Goal: Information Seeking & Learning: Find specific fact

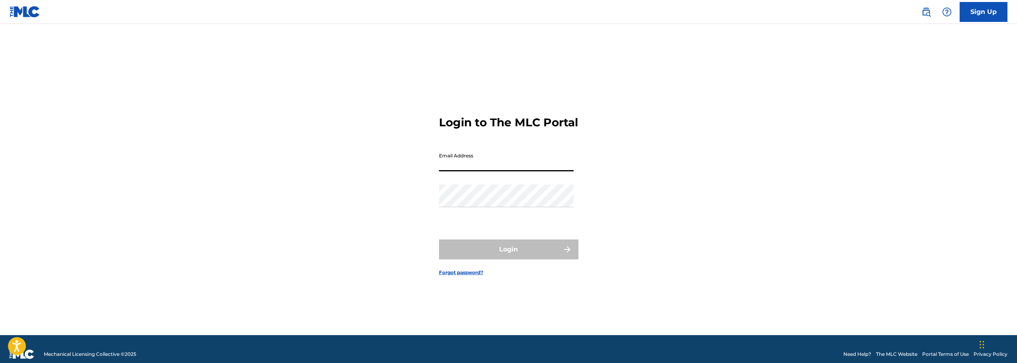
click at [477, 170] on input "Email Address" at bounding box center [506, 160] width 135 height 23
type input "[PERSON_NAME][EMAIL_ADDRESS][PERSON_NAME][DOMAIN_NAME]"
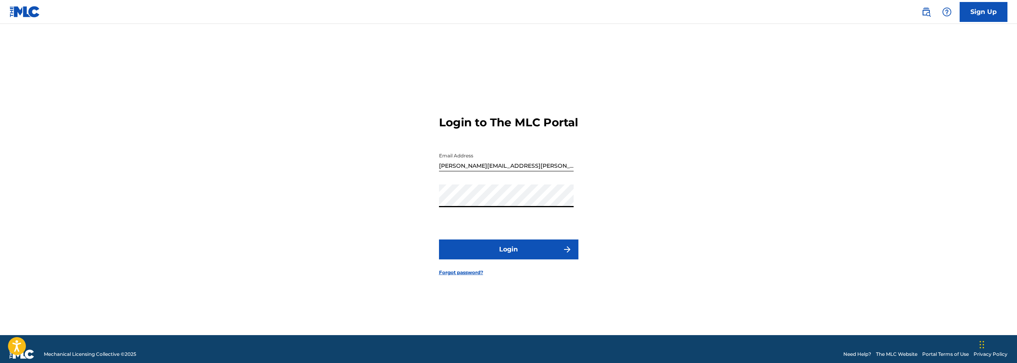
click at [439, 239] on button "Login" at bounding box center [508, 249] width 139 height 20
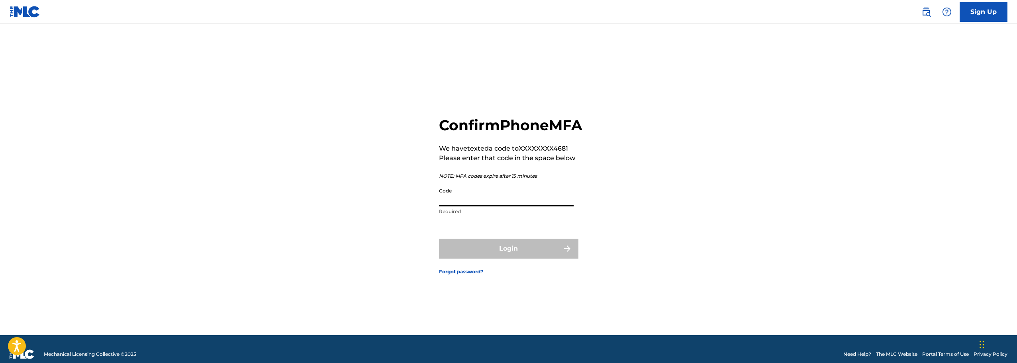
click at [499, 204] on input "Code" at bounding box center [506, 195] width 135 height 23
type input "595974"
click at [439, 239] on button "Login" at bounding box center [508, 249] width 139 height 20
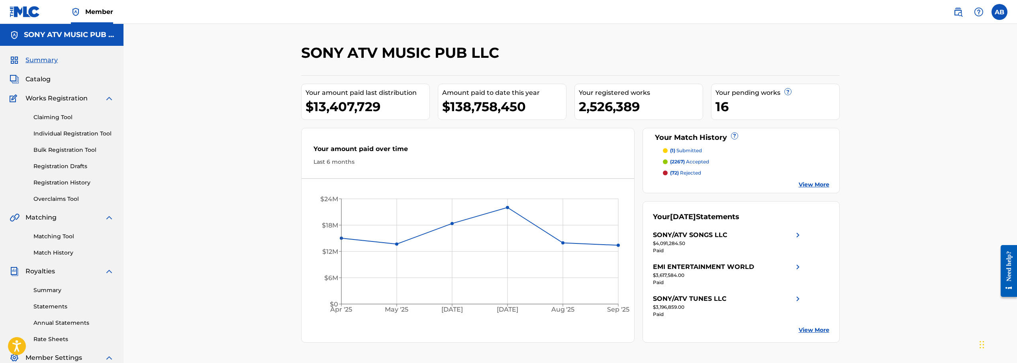
click at [38, 80] on span "Catalog" at bounding box center [37, 79] width 25 height 10
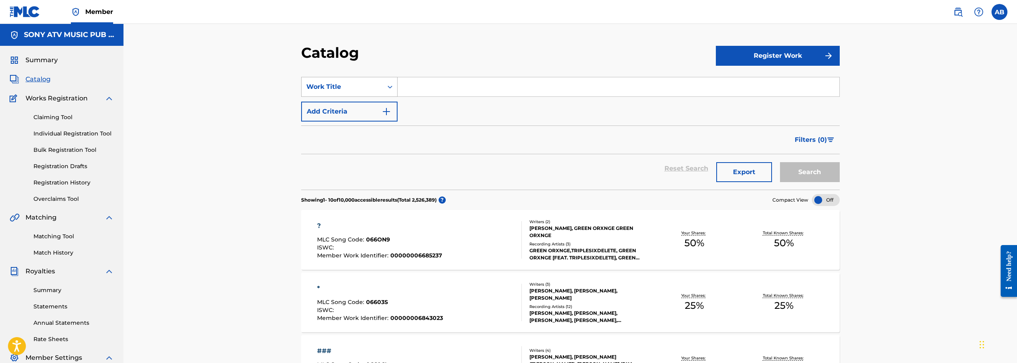
click at [382, 88] on div "Work Title" at bounding box center [341, 86] width 81 height 15
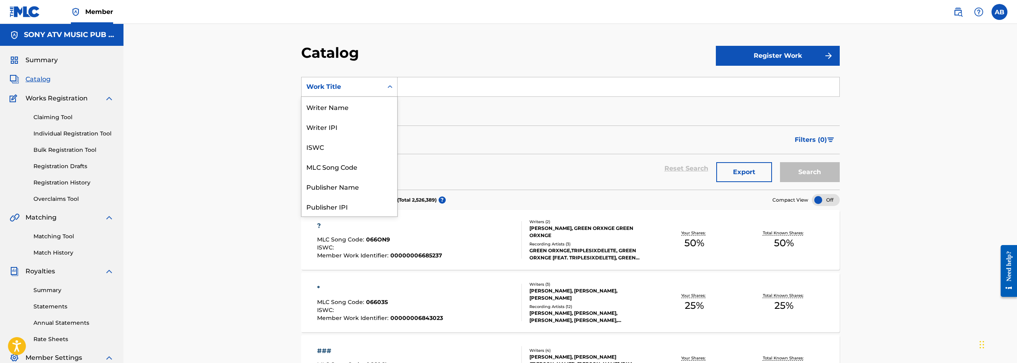
scroll to position [119, 0]
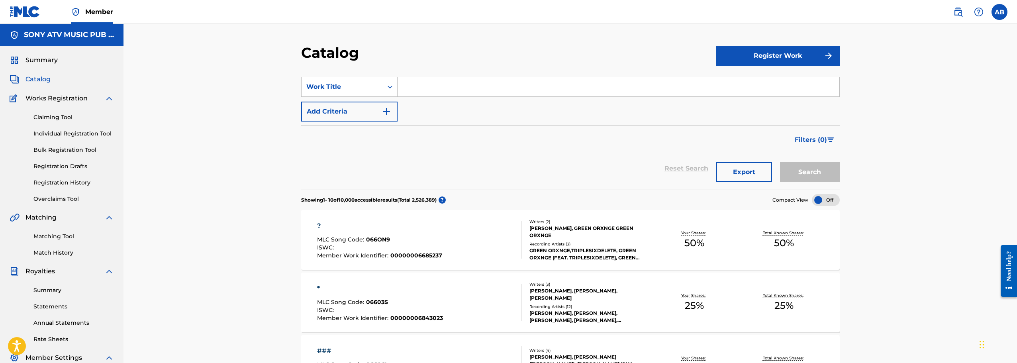
click at [468, 89] on input "Search Form" at bounding box center [618, 86] width 442 height 19
paste input "ALL THE PARTIES"
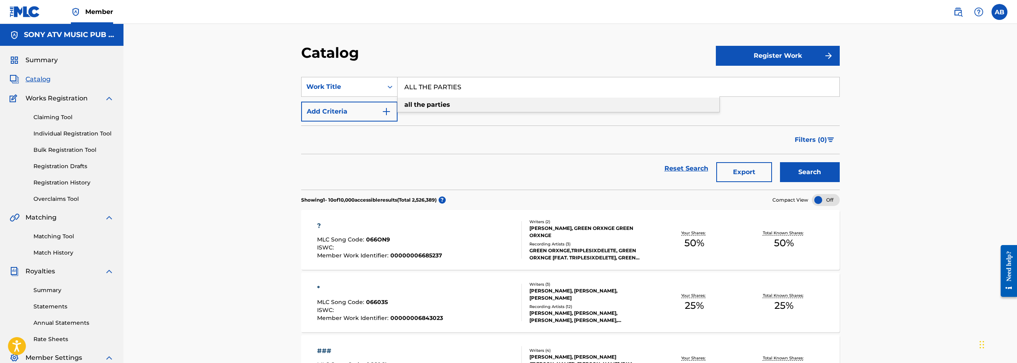
click at [452, 106] on div "all the parties" at bounding box center [558, 105] width 322 height 14
type input "all the parties"
click at [795, 172] on button "Search" at bounding box center [810, 172] width 60 height 20
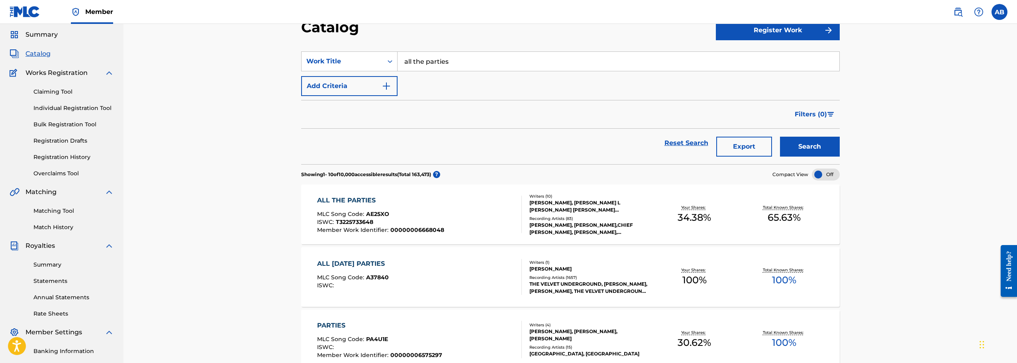
scroll to position [40, 0]
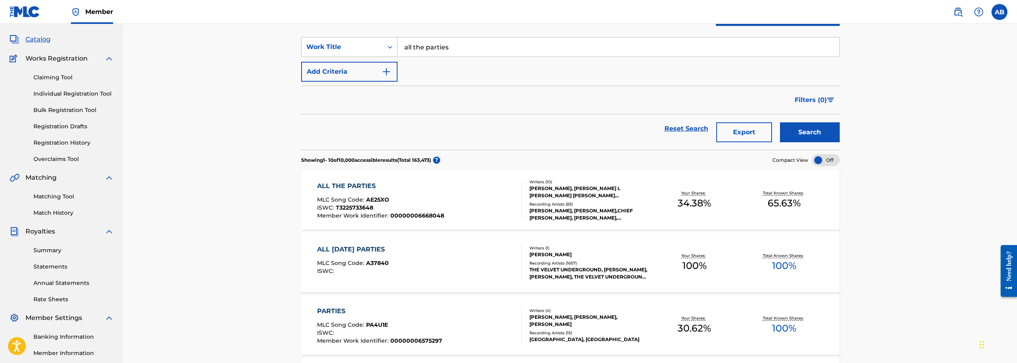
click at [571, 195] on div "HARLEY ARSENAULT, JAI'EL BLACKMON, SCOTTY L COLEMAN, AMIR SIMS, MANEESH BIDAYE,…" at bounding box center [589, 192] width 120 height 14
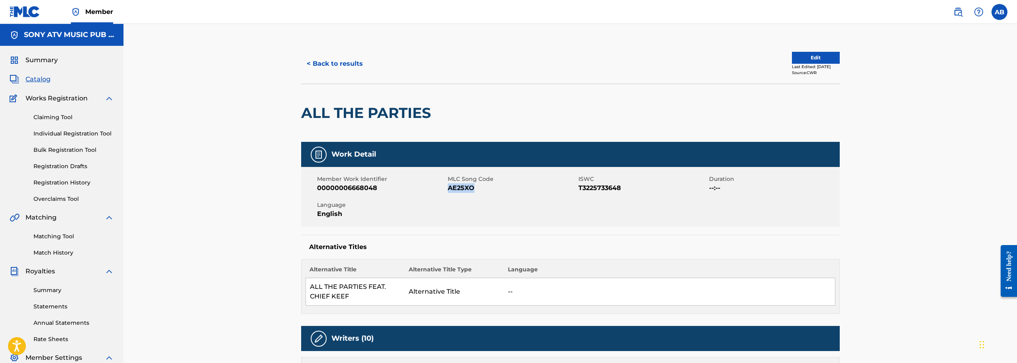
drag, startPoint x: 482, startPoint y: 187, endPoint x: 448, endPoint y: 189, distance: 34.3
click at [448, 189] on span "AE25XO" at bounding box center [512, 188] width 129 height 10
copy span "AE25XO"
click at [480, 195] on div "Member Work Identifier 00000006668048 MLC Song Code AE25XO ISWC T3225733648 Dur…" at bounding box center [570, 197] width 538 height 60
click at [337, 65] on button "< Back to results" at bounding box center [334, 64] width 67 height 20
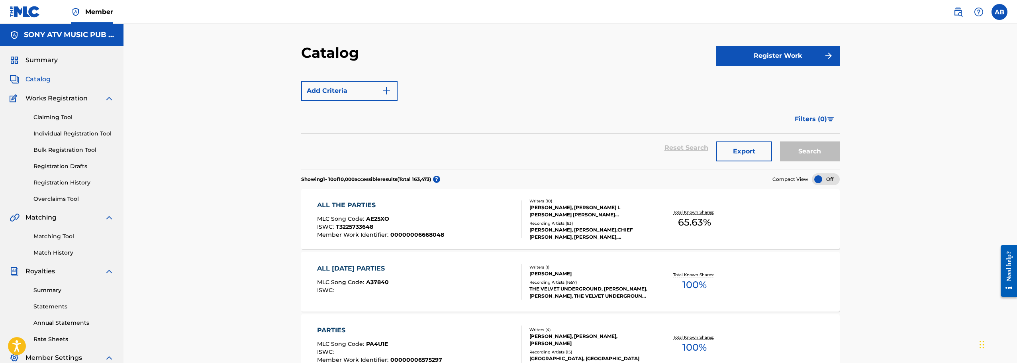
scroll to position [40, 0]
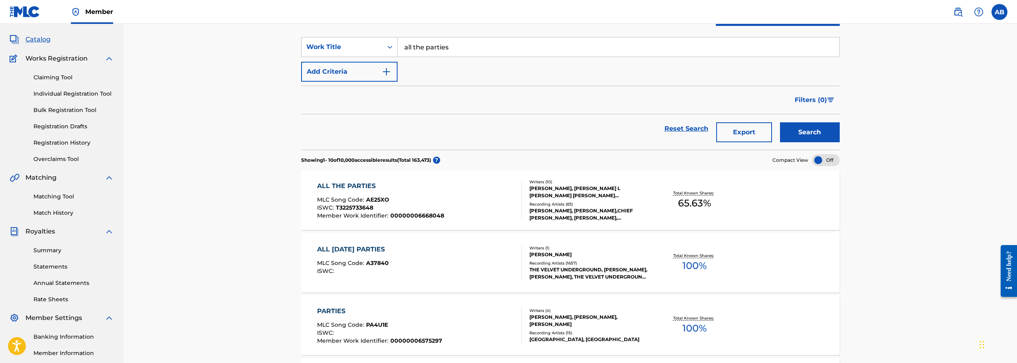
click at [474, 47] on input "all the parties" at bounding box center [618, 46] width 442 height 19
paste input "DAY 1'S"
type input "DAY 1'S"
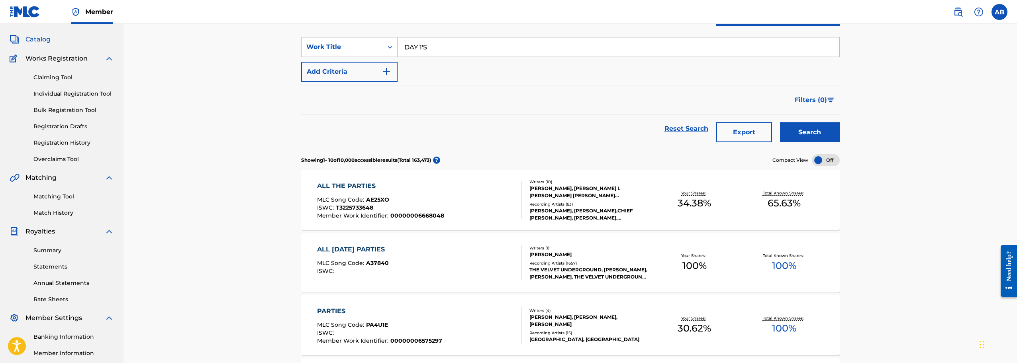
click at [780, 122] on button "Search" at bounding box center [810, 132] width 60 height 20
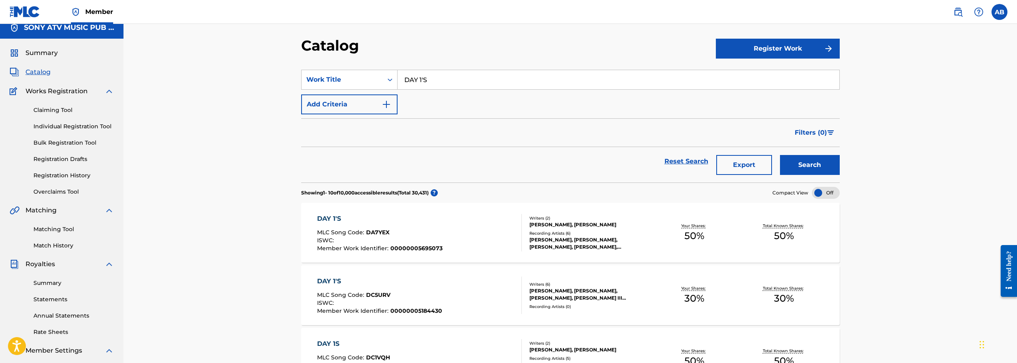
scroll to position [0, 0]
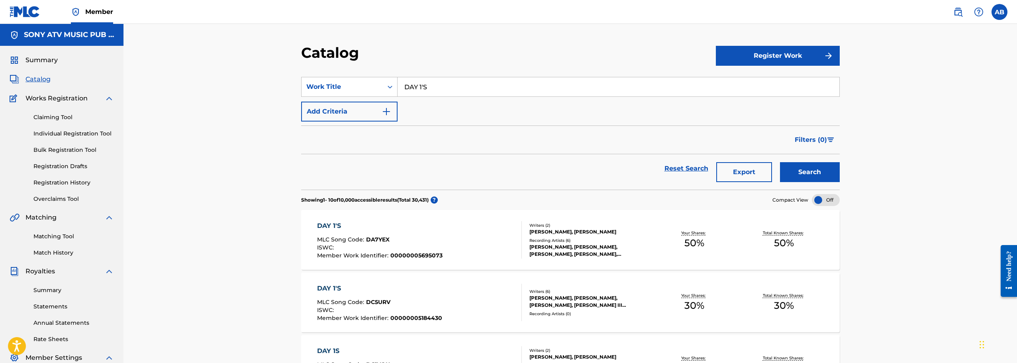
click at [568, 237] on div "Writers ( 2 ) JORDAN WILLEY, KHALIL JACKSON Recording Artists ( 6 ) KHA YOLA, K…" at bounding box center [586, 239] width 128 height 35
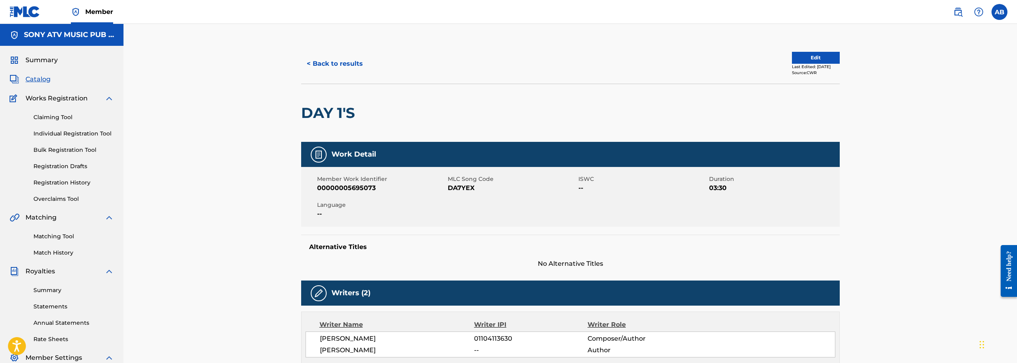
click at [345, 64] on button "< Back to results" at bounding box center [334, 64] width 67 height 20
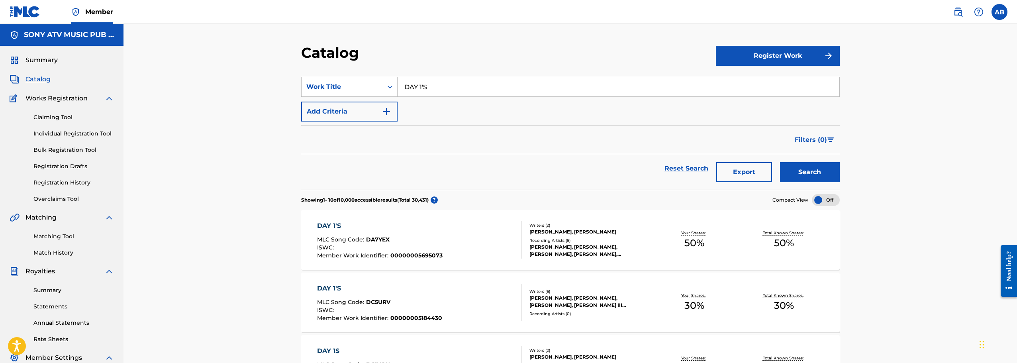
click at [961, 12] on img at bounding box center [958, 12] width 10 height 10
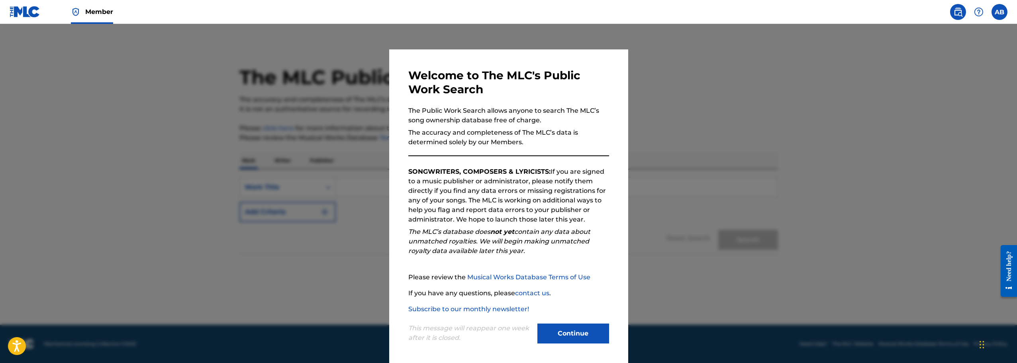
click at [576, 342] on button "Continue" at bounding box center [573, 333] width 72 height 20
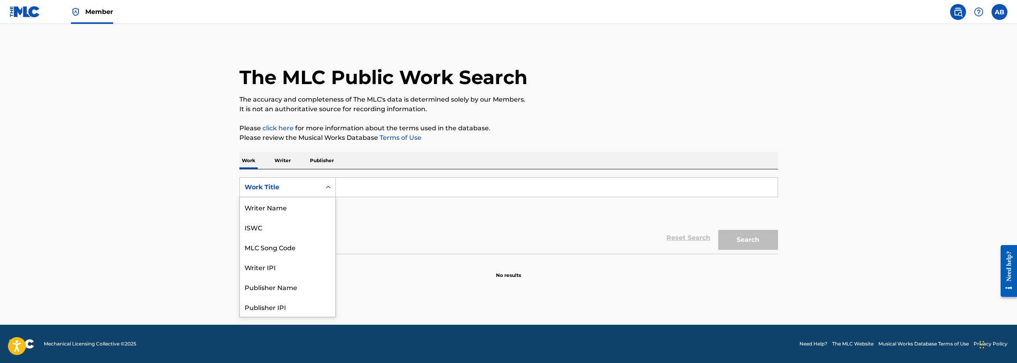
click at [321, 186] on div "Search Form" at bounding box center [328, 187] width 14 height 19
click at [289, 204] on div "MLC Song Code" at bounding box center [288, 207] width 96 height 20
click at [358, 187] on input "Search Form" at bounding box center [557, 187] width 442 height 19
paste input "DAY 1'S"
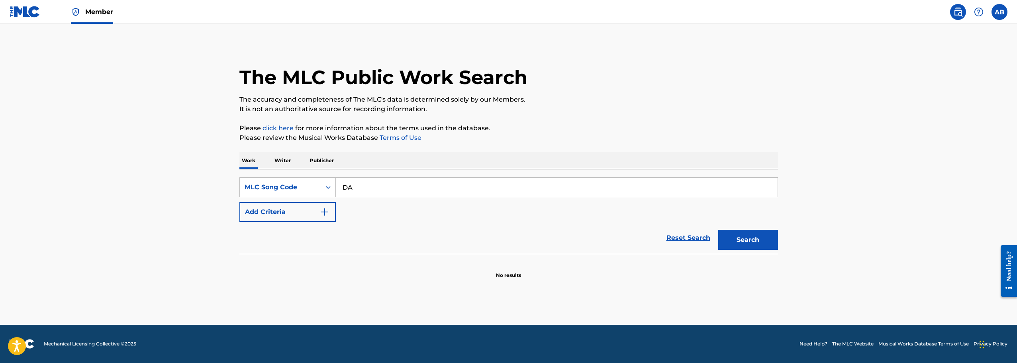
type input "D"
click at [394, 190] on input "Search Form" at bounding box center [557, 187] width 442 height 19
paste input "DA190R"
type input "DA190R"
click at [718, 230] on button "Search" at bounding box center [748, 240] width 60 height 20
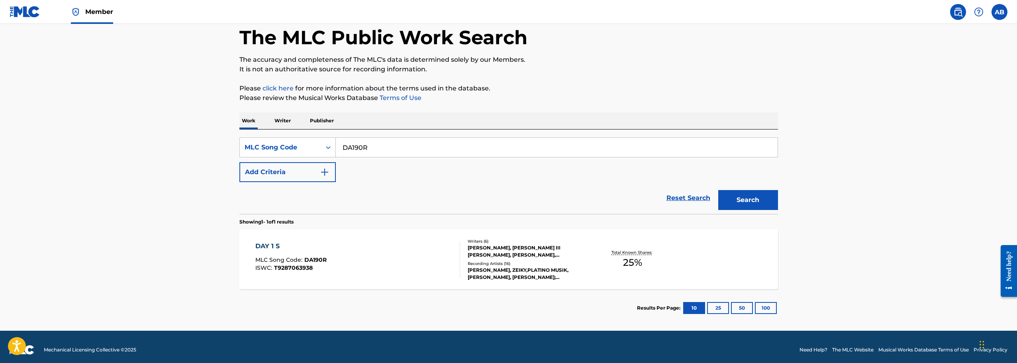
click at [437, 246] on div "DAY 1 S MLC Song Code : DA190R ISWC : T9287063938" at bounding box center [357, 259] width 205 height 36
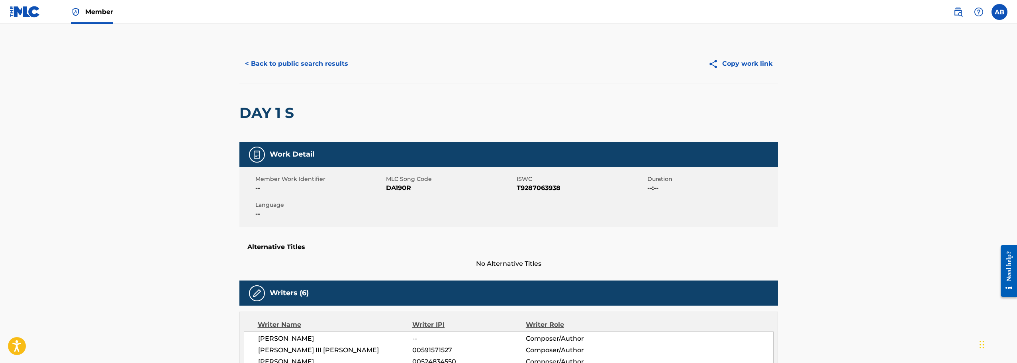
click at [309, 65] on button "< Back to public search results" at bounding box center [296, 64] width 114 height 20
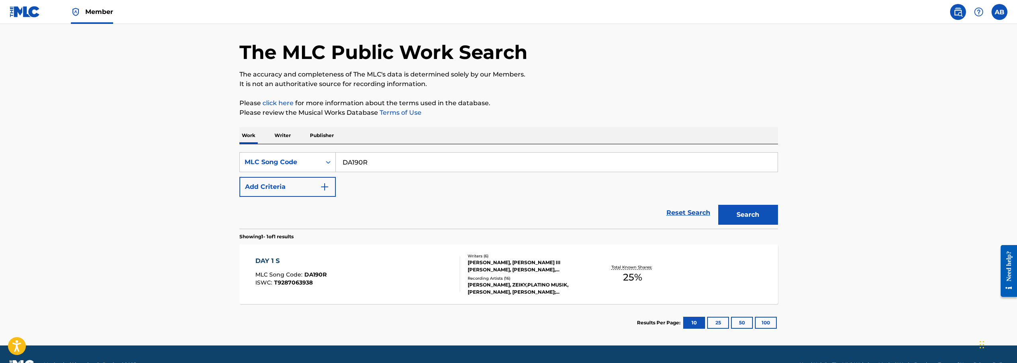
click at [386, 164] on input "DA190R" at bounding box center [557, 162] width 442 height 19
paste input "FI8GD"
type input "FI8GDR"
click at [718, 205] on button "Search" at bounding box center [748, 215] width 60 height 20
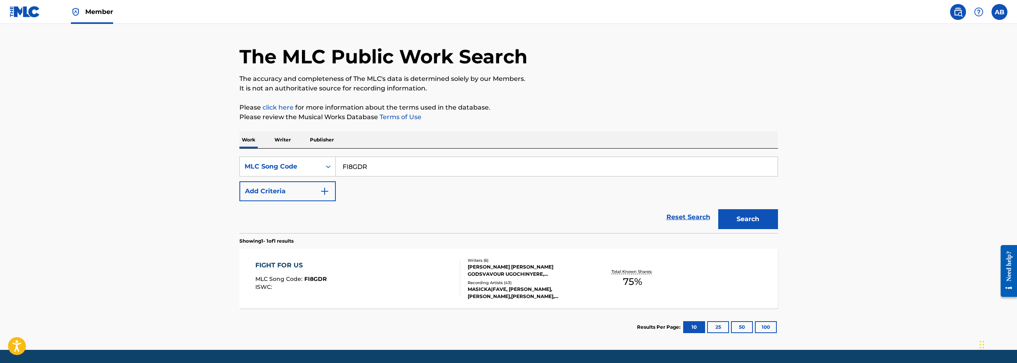
scroll to position [40, 0]
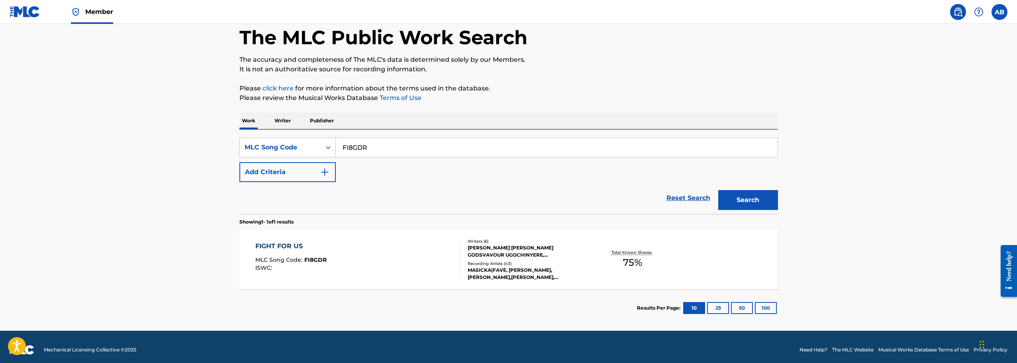
click at [514, 253] on div "[PERSON_NAME] [PERSON_NAME] GODSVAVOUR UGOCHINYERE, [PERSON_NAME], [PERSON_NAME…" at bounding box center [528, 251] width 120 height 14
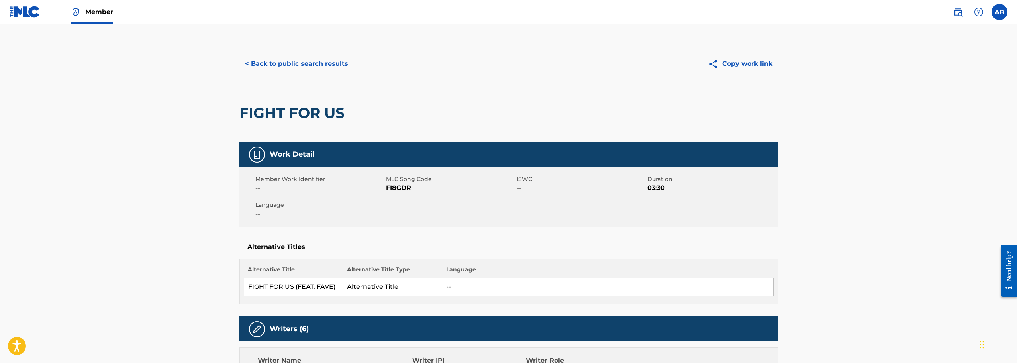
click at [28, 12] on img at bounding box center [25, 12] width 31 height 12
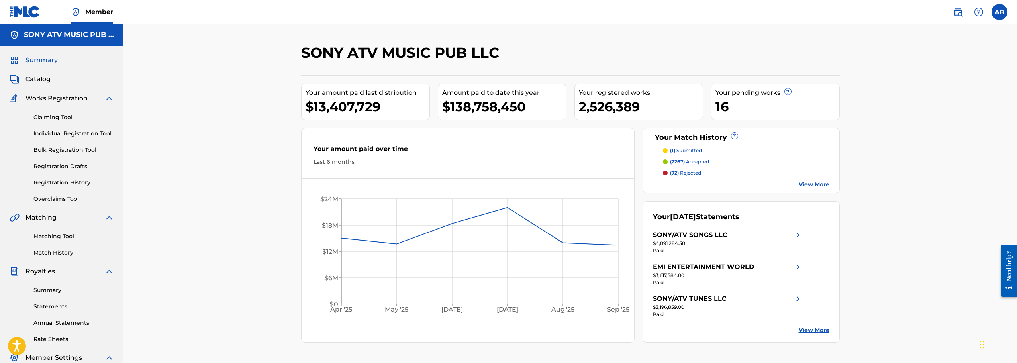
click at [41, 79] on span "Catalog" at bounding box center [37, 79] width 25 height 10
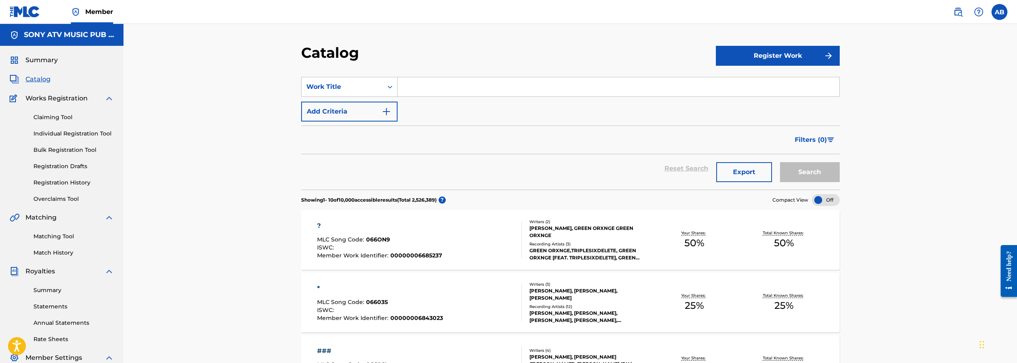
click at [434, 88] on input "Search Form" at bounding box center [618, 86] width 442 height 19
paste input "FIGHT FOR US"
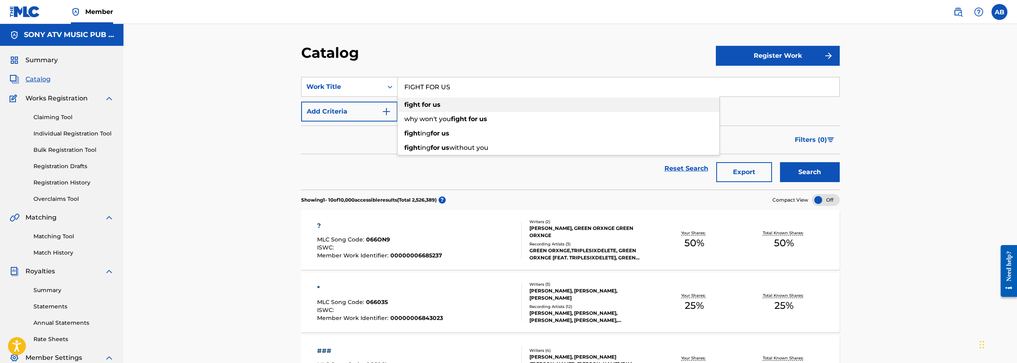
click at [458, 101] on div "fight for us" at bounding box center [558, 105] width 322 height 14
type input "fight for us"
click at [810, 173] on button "Search" at bounding box center [810, 172] width 60 height 20
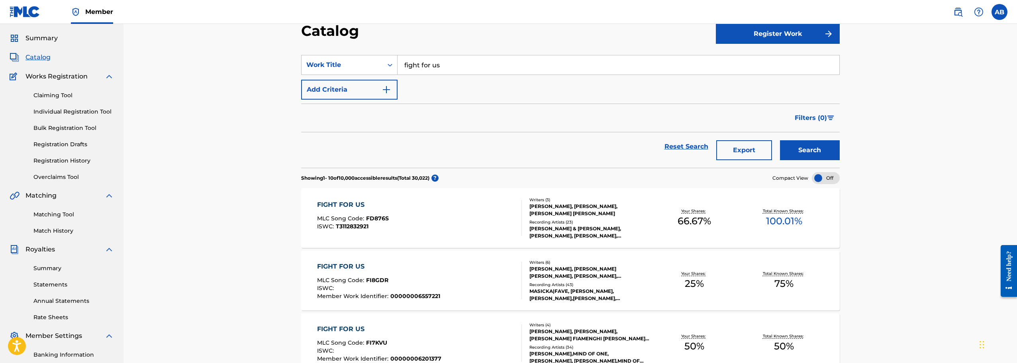
scroll to position [40, 0]
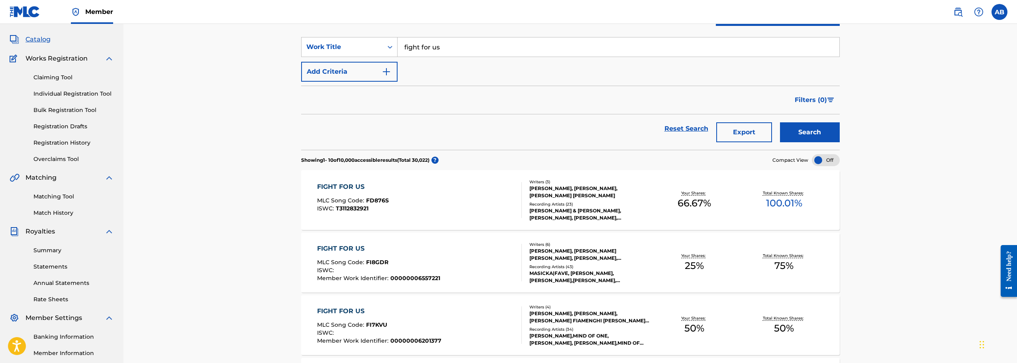
click at [560, 247] on div "MATTHEW JEHU SAMUELS, JUAN RAMON LUIS MELIAN, GABE LUCAS, CHIDOZIE GODSVAVOUR U…" at bounding box center [589, 254] width 120 height 14
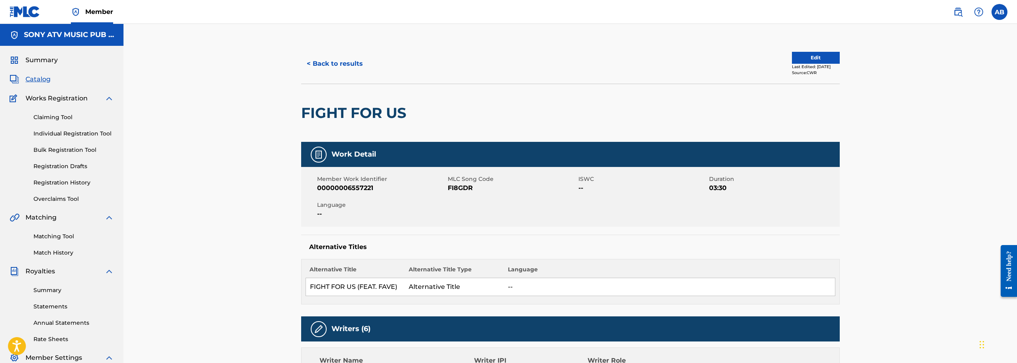
click at [351, 63] on button "< Back to results" at bounding box center [334, 64] width 67 height 20
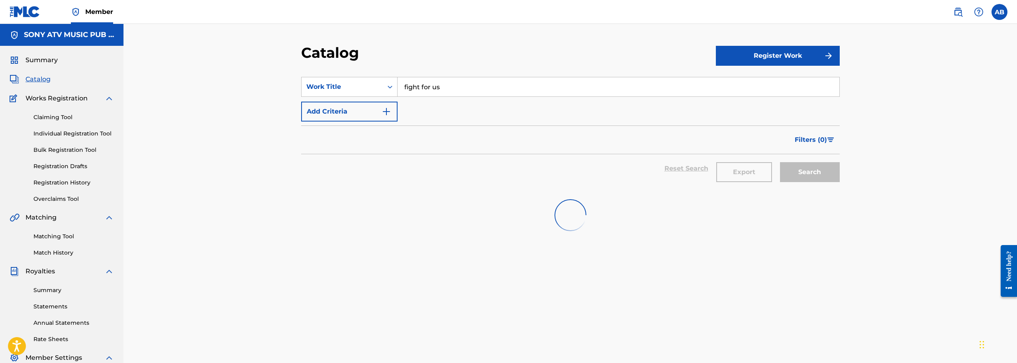
scroll to position [40, 0]
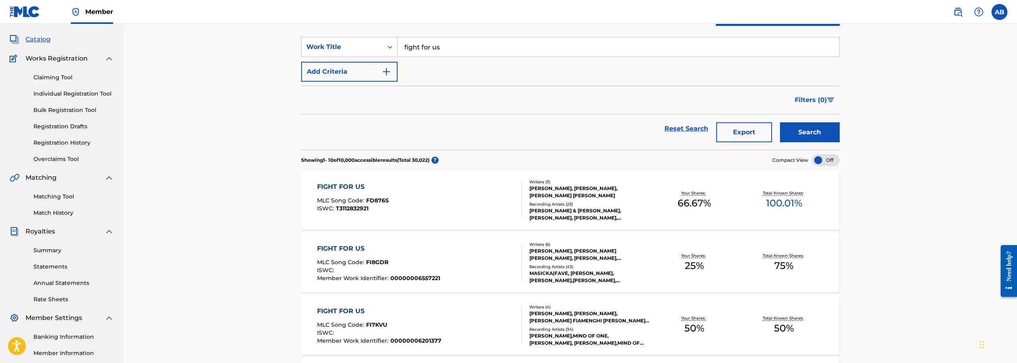
click at [41, 38] on span "Catalog" at bounding box center [37, 40] width 25 height 10
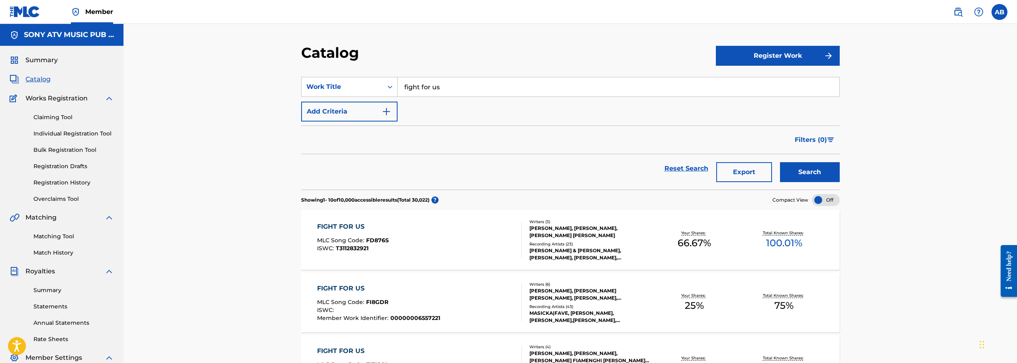
click at [459, 85] on input "fight for us" at bounding box center [618, 86] width 442 height 19
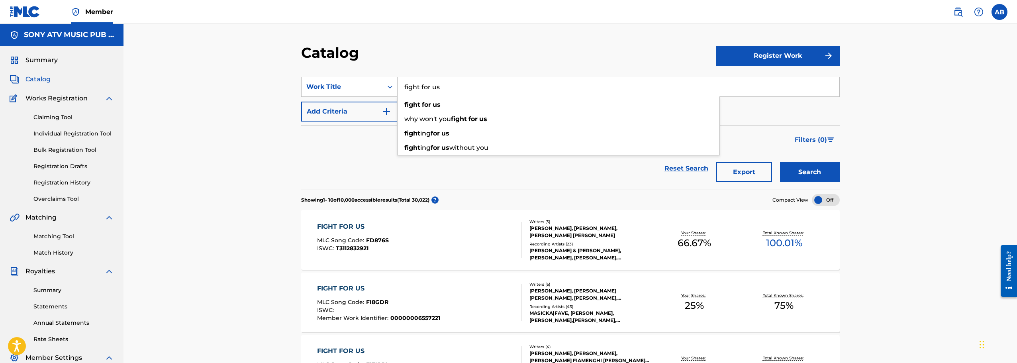
paste input "DAY 1'S"
type input "DAY 1'S"
click at [780, 162] on button "Search" at bounding box center [810, 172] width 60 height 20
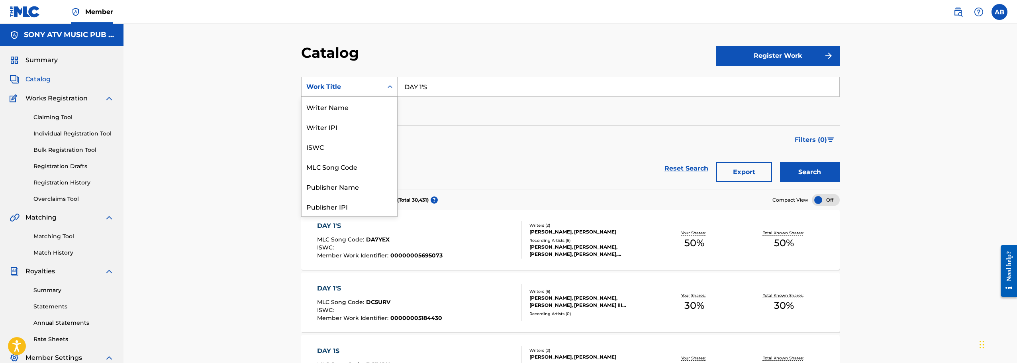
click at [356, 84] on div "Work Title" at bounding box center [342, 87] width 72 height 10
click at [344, 124] on div "MLC Song Code" at bounding box center [349, 127] width 96 height 20
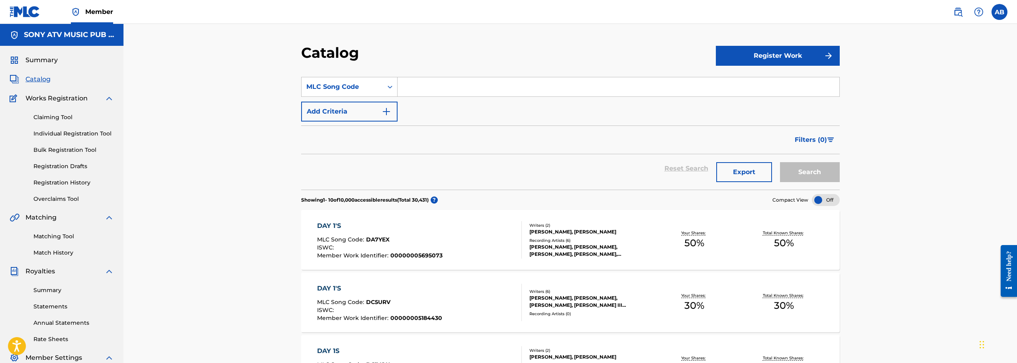
click at [419, 87] on input "Search Form" at bounding box center [618, 86] width 442 height 19
paste input "DA190R"
type input "DA190R"
click at [780, 162] on button "Search" at bounding box center [810, 172] width 60 height 20
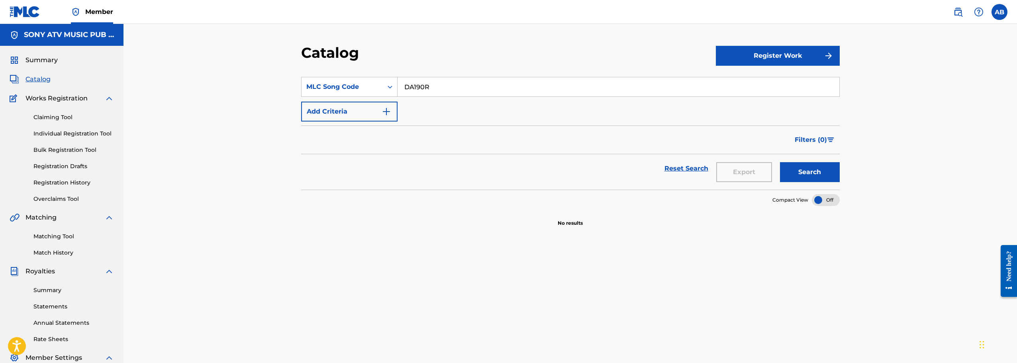
click at [437, 85] on input "DA190R" at bounding box center [618, 86] width 442 height 19
click at [415, 85] on input "Search Form" at bounding box center [618, 86] width 442 height 19
click at [437, 87] on input "Search Form" at bounding box center [618, 86] width 442 height 19
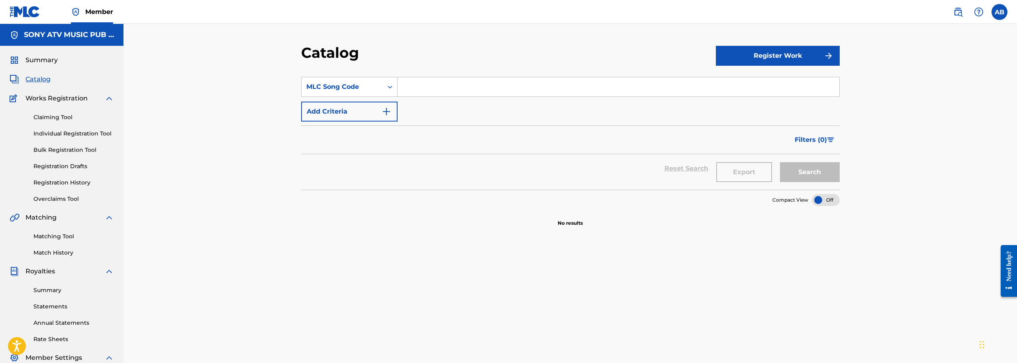
paste input "GVCN2J"
type input "GVCN2J"
click at [780, 162] on button "Search" at bounding box center [810, 172] width 60 height 20
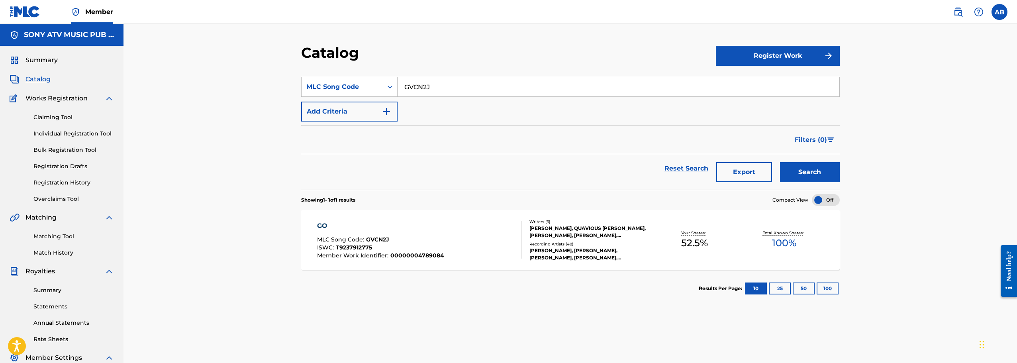
click at [553, 231] on div "[PERSON_NAME], QUAVIOUS [PERSON_NAME], [PERSON_NAME], [PERSON_NAME], [PERSON_NA…" at bounding box center [589, 232] width 120 height 14
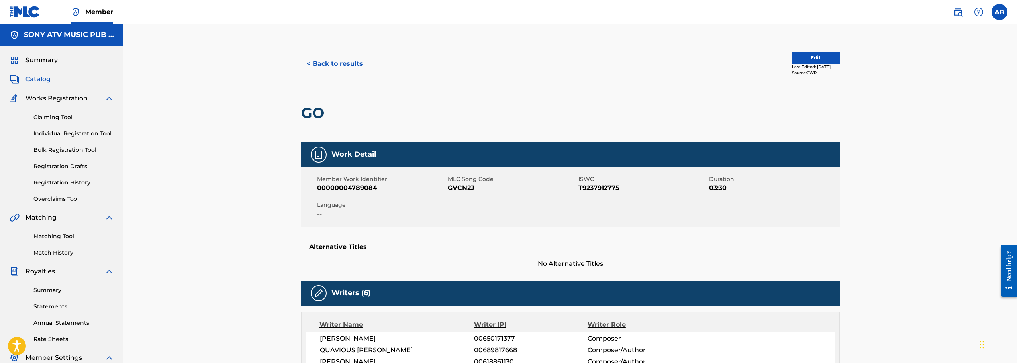
click at [336, 68] on button "< Back to results" at bounding box center [334, 64] width 67 height 20
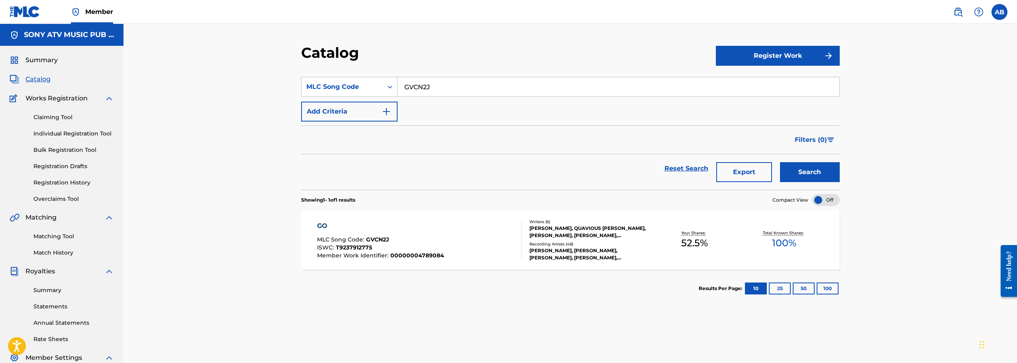
click at [460, 86] on input "GVCN2J" at bounding box center [618, 86] width 442 height 19
paste input "HQ5HAY"
type input "HQ5HAY"
click at [780, 162] on button "Search" at bounding box center [810, 172] width 60 height 20
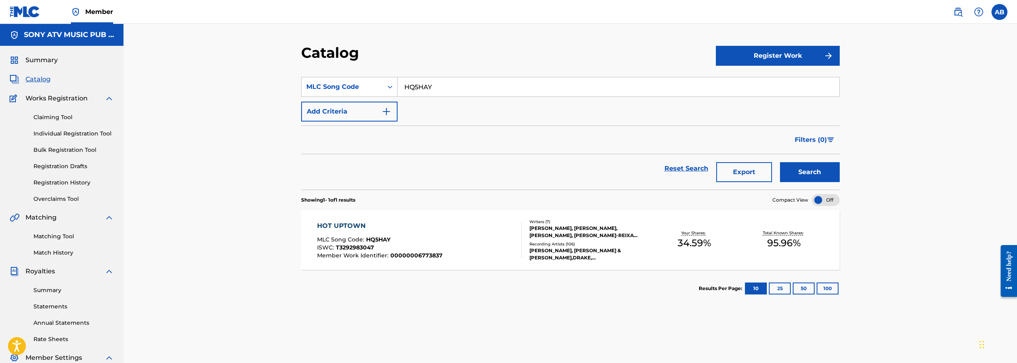
click at [490, 239] on div "HOT UPTOWN MLC Song Code : HQ5HAY ISWC : T3292983047 Member Work Identifier : 0…" at bounding box center [419, 239] width 205 height 37
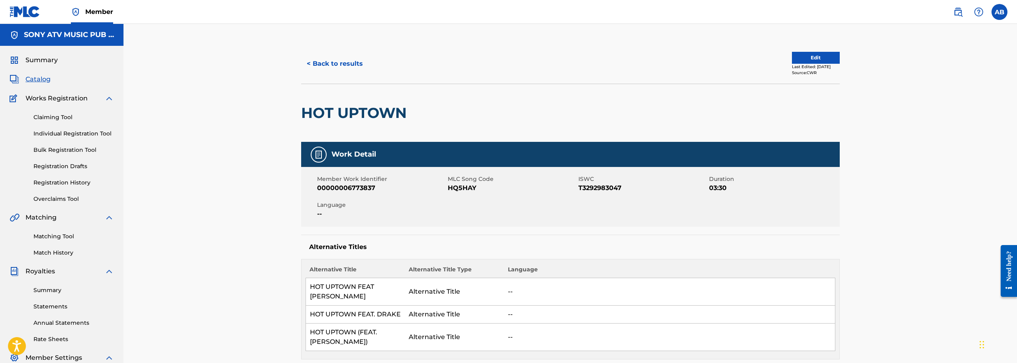
click at [351, 70] on button "< Back to results" at bounding box center [334, 64] width 67 height 20
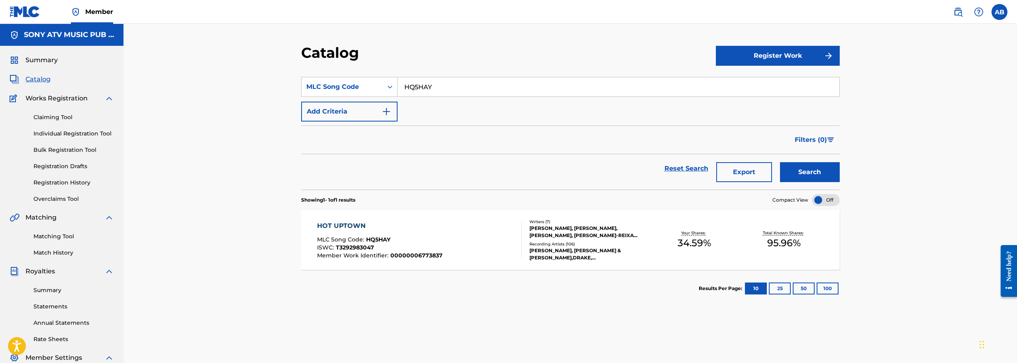
click at [437, 87] on input "HQ5HAY" at bounding box center [618, 86] width 442 height 19
paste input "G72738"
click at [438, 91] on input "HQ5HAYG72738" at bounding box center [618, 86] width 442 height 19
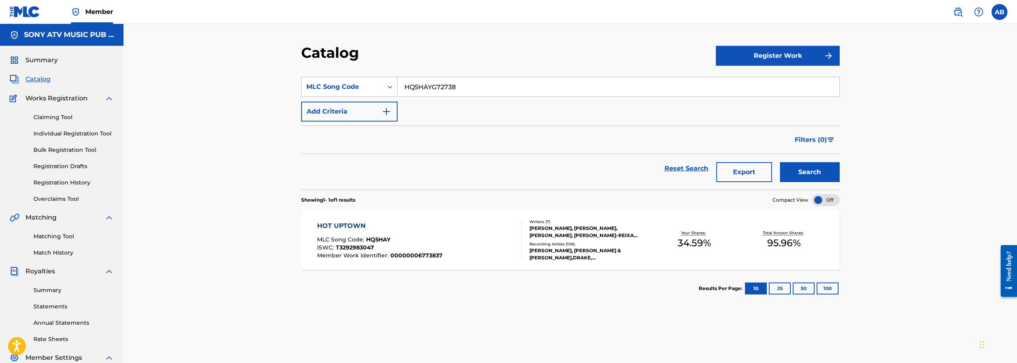
paste input "Search Form"
type input "G72738"
click at [780, 162] on button "Search" at bounding box center [810, 172] width 60 height 20
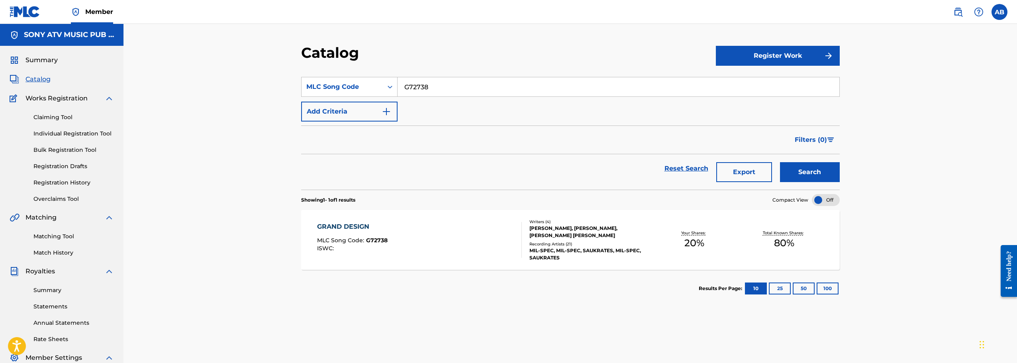
click at [580, 237] on div "[PERSON_NAME], [PERSON_NAME], [PERSON_NAME] [PERSON_NAME]" at bounding box center [589, 232] width 120 height 14
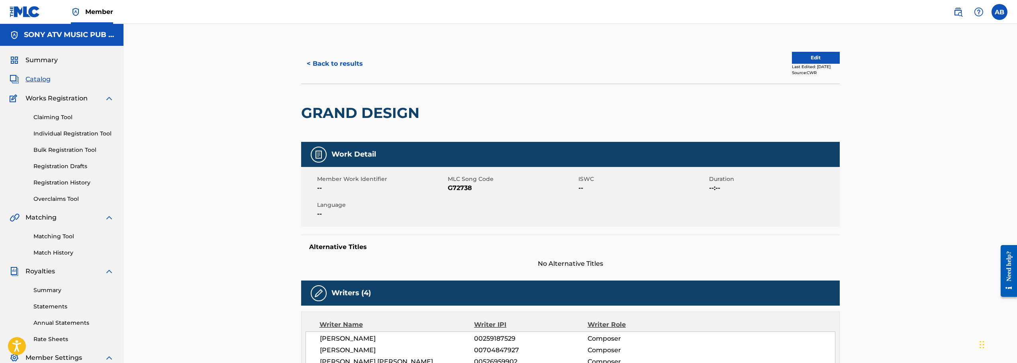
click at [37, 80] on span "Catalog" at bounding box center [37, 79] width 25 height 10
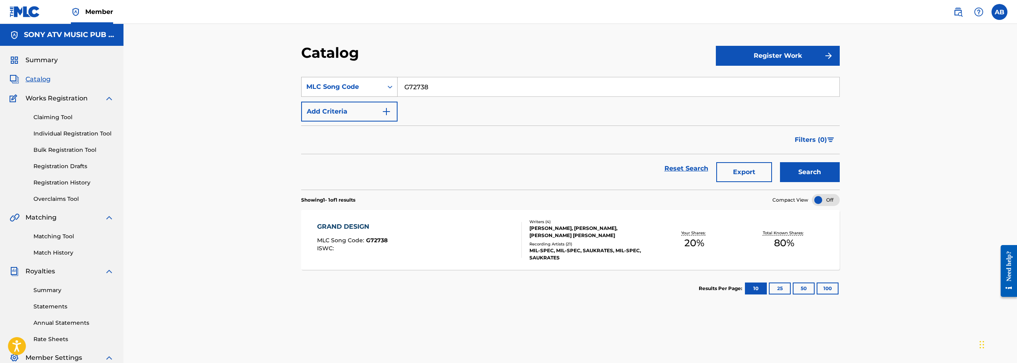
click at [365, 86] on div "MLC Song Code" at bounding box center [342, 87] width 72 height 10
drag, startPoint x: 331, startPoint y: 185, endPoint x: 345, endPoint y: 178, distance: 16.0
click at [331, 185] on div "ISRC" at bounding box center [349, 186] width 96 height 20
click at [435, 87] on input "Search Form" at bounding box center [618, 86] width 442 height 19
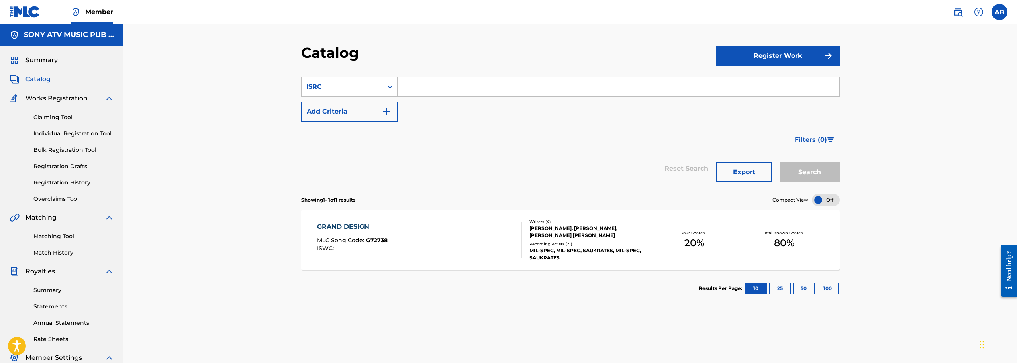
click at [468, 82] on input "Search Form" at bounding box center [618, 86] width 442 height 19
paste input "USD8D1419003"
type input "USD8D1419003"
click at [780, 162] on button "Search" at bounding box center [810, 172] width 60 height 20
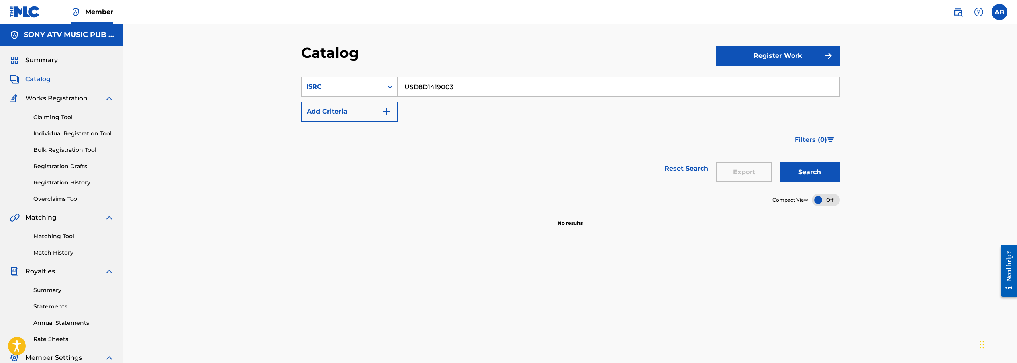
click at [460, 88] on input "USD8D1419003" at bounding box center [618, 86] width 442 height 19
click at [958, 10] on img at bounding box center [958, 12] width 10 height 10
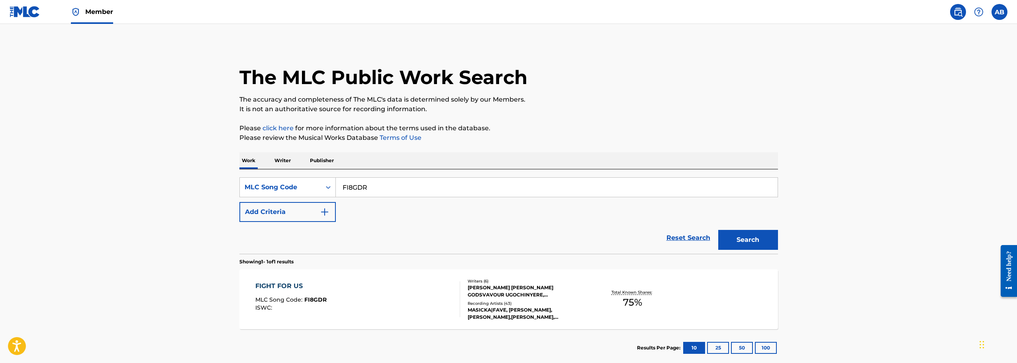
click at [421, 188] on input "FI8GDR" at bounding box center [557, 187] width 442 height 19
click at [329, 187] on icon "Search Form" at bounding box center [328, 187] width 5 height 3
click at [357, 186] on input "Search Form" at bounding box center [557, 187] width 442 height 19
paste input "CV7W9D"
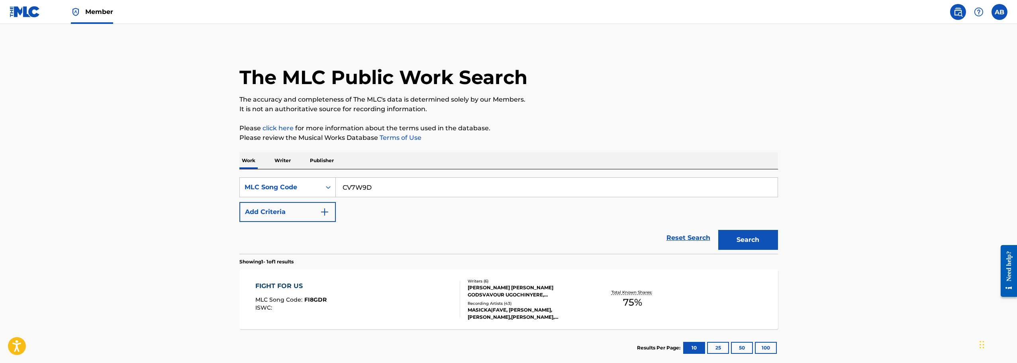
type input "CV7W9D"
click at [718, 230] on button "Search" at bounding box center [748, 240] width 60 height 20
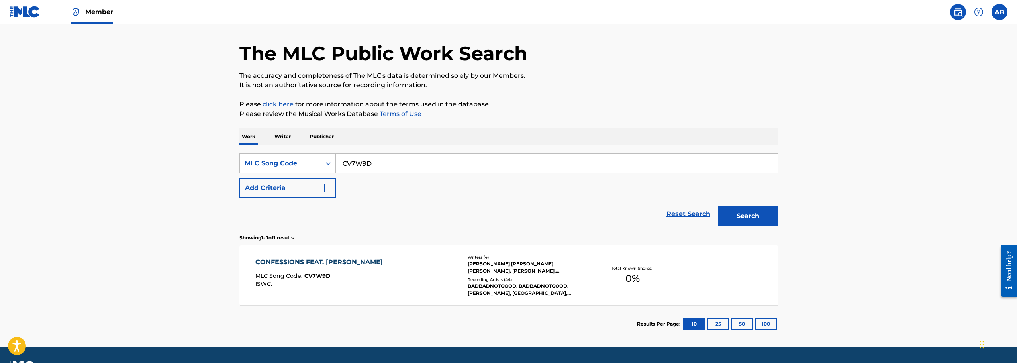
scroll to position [46, 0]
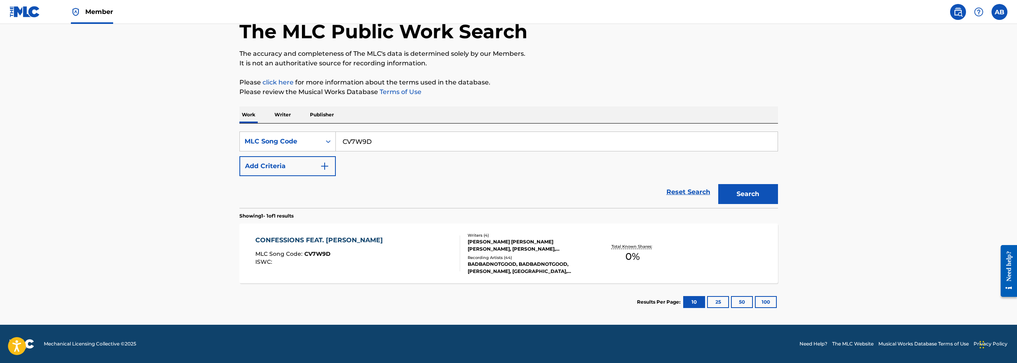
click at [392, 143] on input "CV7W9D" at bounding box center [557, 141] width 442 height 19
click at [718, 184] on button "Search" at bounding box center [748, 194] width 60 height 20
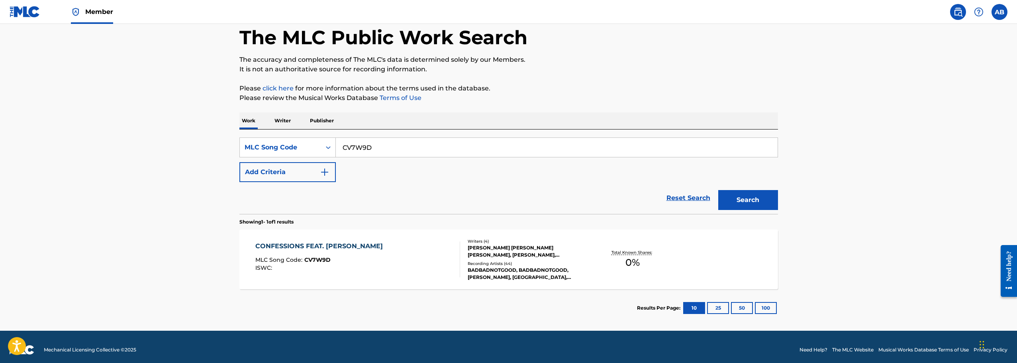
scroll to position [0, 0]
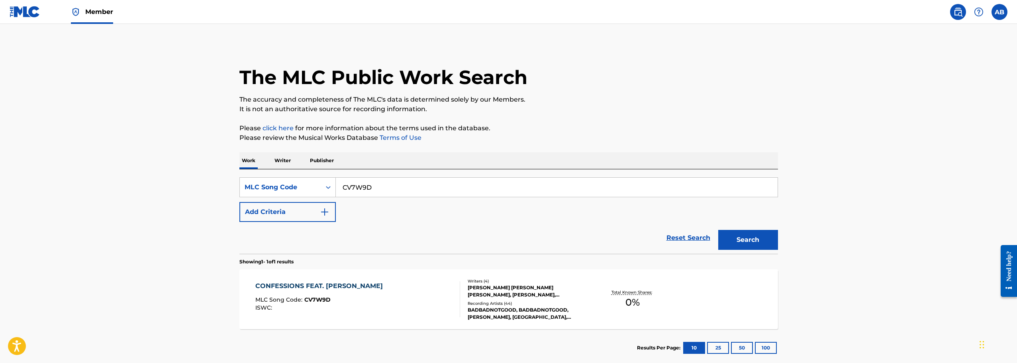
click at [26, 7] on img at bounding box center [25, 12] width 31 height 12
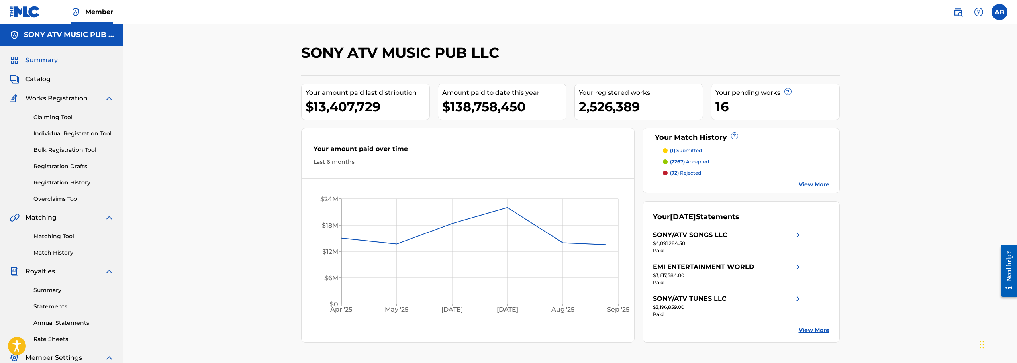
click at [40, 78] on span "Catalog" at bounding box center [37, 79] width 25 height 10
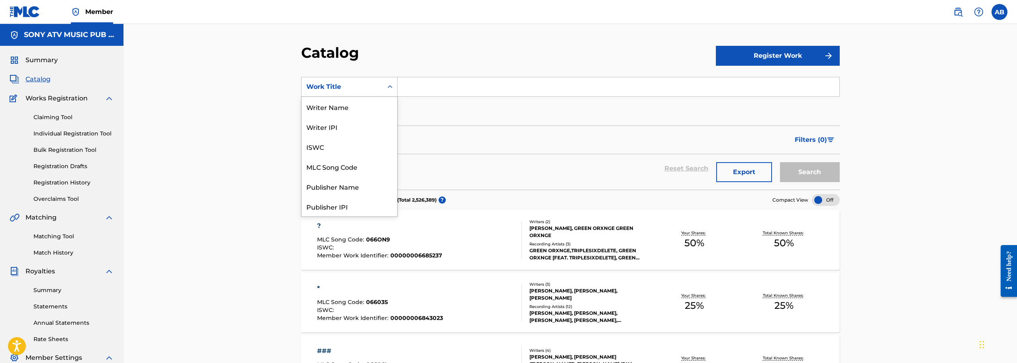
click at [378, 83] on div "Work Title" at bounding box center [342, 87] width 72 height 10
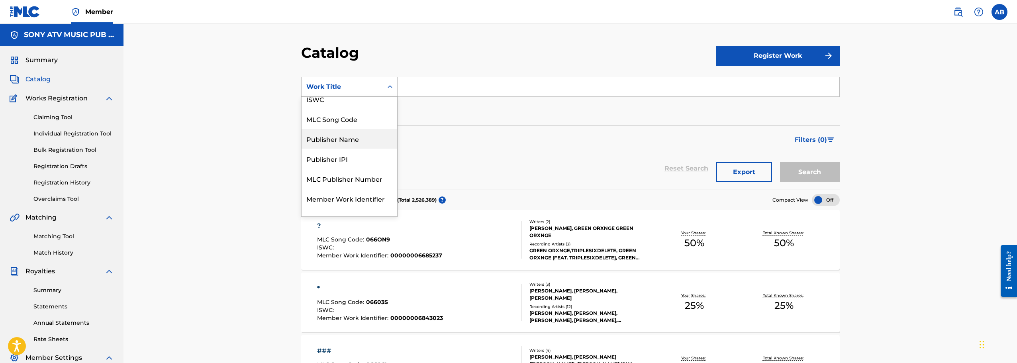
scroll to position [40, 0]
click at [346, 127] on div "MLC Song Code" at bounding box center [349, 127] width 96 height 20
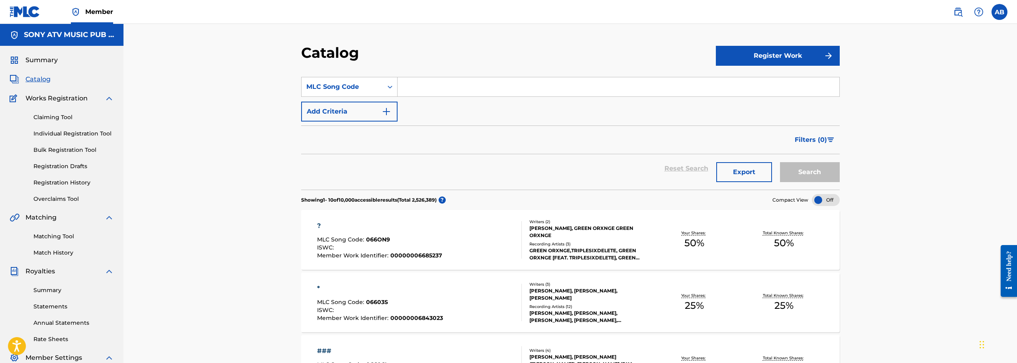
click at [422, 86] on input "Search Form" at bounding box center [618, 86] width 442 height 19
paste input "CV7W9D"
click at [780, 162] on button "Search" at bounding box center [810, 172] width 60 height 20
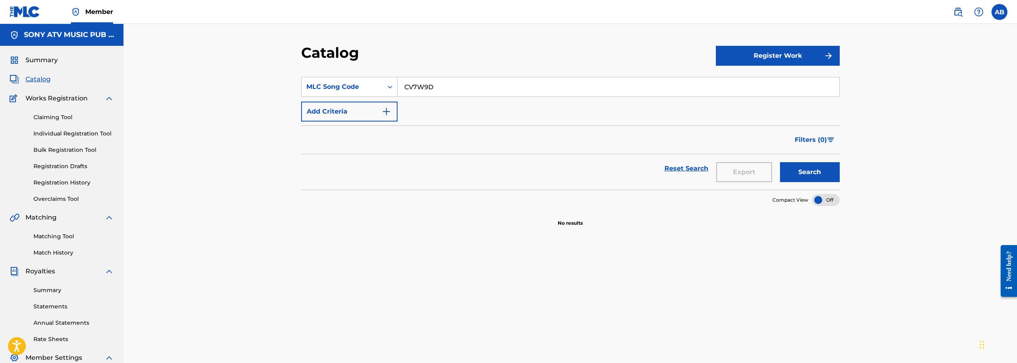
click at [494, 95] on input "CV7W9D" at bounding box center [618, 86] width 442 height 19
click at [487, 86] on input "CV7W9D" at bounding box center [618, 86] width 442 height 19
paste input "FE2E3C"
click at [780, 162] on button "Search" at bounding box center [810, 172] width 60 height 20
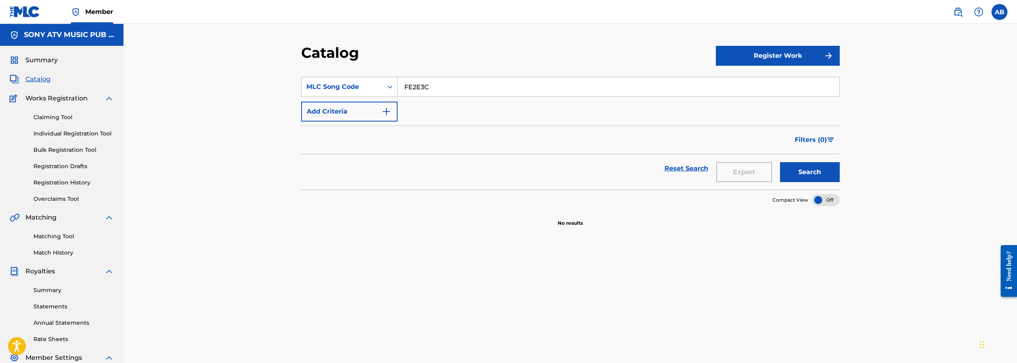
click at [432, 86] on input "FE2E3C" at bounding box center [618, 86] width 442 height 19
paste input "GA9B66"
click at [780, 162] on button "Search" at bounding box center [810, 172] width 60 height 20
click at [432, 86] on input "GA9B66" at bounding box center [618, 86] width 442 height 19
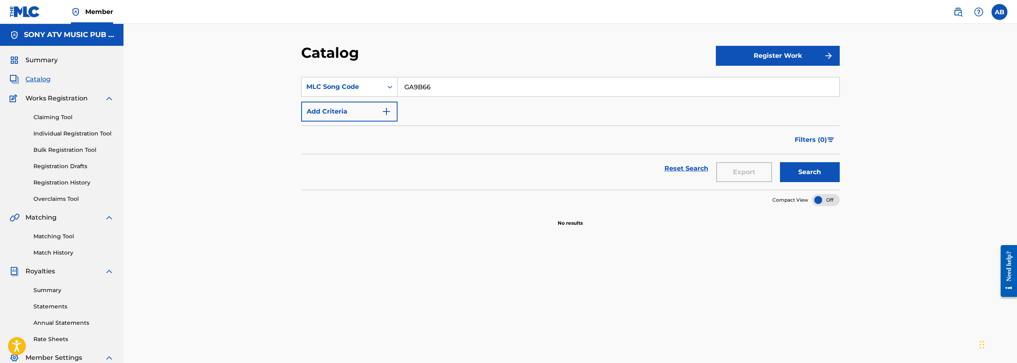
click at [432, 86] on input "GA9B66" at bounding box center [618, 86] width 442 height 19
click at [476, 88] on input "GA9B66" at bounding box center [618, 86] width 442 height 19
paste input "HA6MHR"
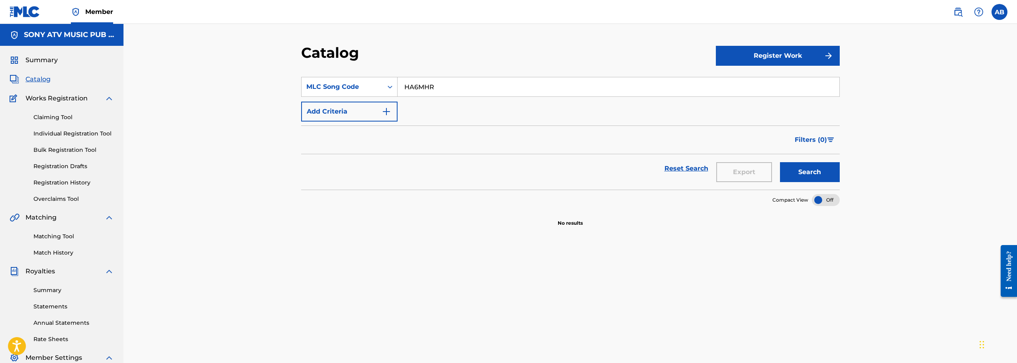
click at [780, 162] on button "Search" at bounding box center [810, 172] width 60 height 20
click at [459, 89] on input "HA6MHR" at bounding box center [618, 86] width 442 height 19
paste input "IV7AL7"
click at [780, 162] on button "Search" at bounding box center [810, 172] width 60 height 20
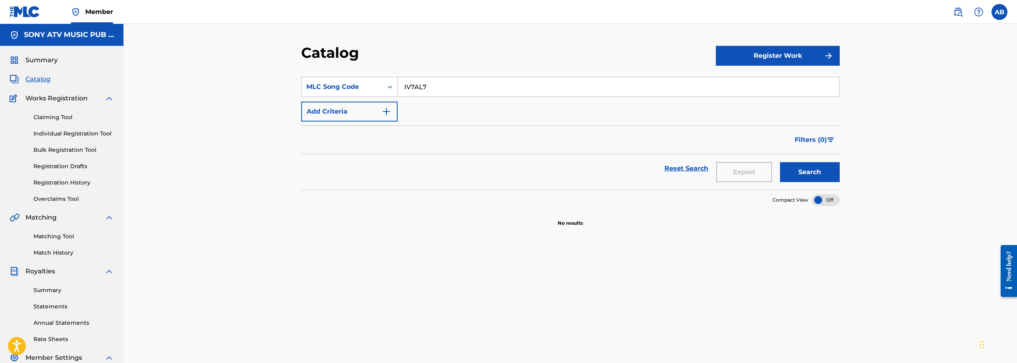
click at [426, 85] on input "IV7AL7" at bounding box center [618, 86] width 442 height 19
paste input "9PS4"
click at [780, 162] on button "Search" at bounding box center [810, 172] width 60 height 20
click at [446, 87] on input "IV9PS4" at bounding box center [618, 86] width 442 height 19
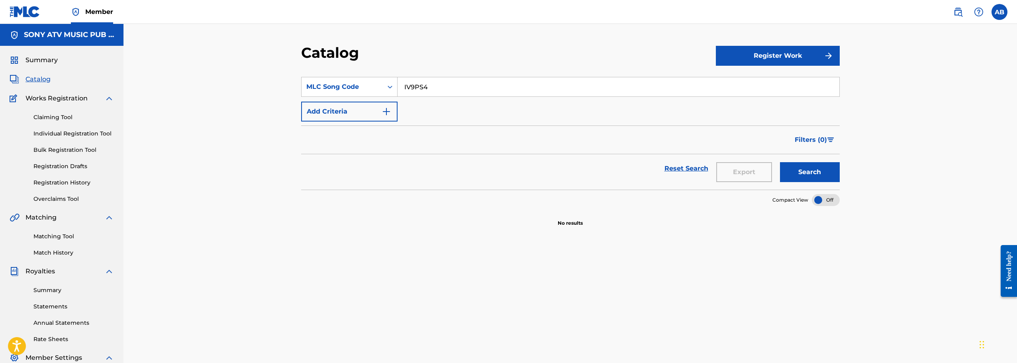
click at [446, 87] on input "IV9PS4" at bounding box center [618, 86] width 442 height 19
paste input "TVC1UL"
click at [780, 162] on button "Search" at bounding box center [810, 172] width 60 height 20
click at [436, 84] on input "TVC1UL" at bounding box center [618, 86] width 442 height 19
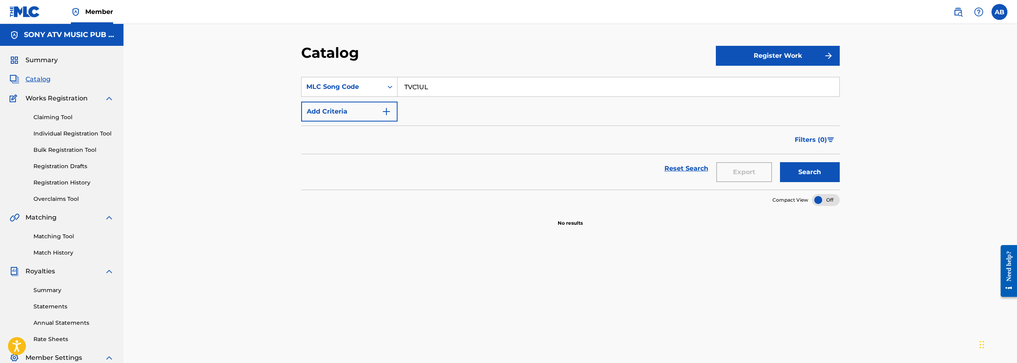
paste input "X4296Y"
type input "X4296Y"
click at [780, 162] on button "Search" at bounding box center [810, 172] width 60 height 20
click at [597, 111] on div "SearchWithCriteriaec174757-2622-4f86-ab23-922ea7ecf428 MLC Song Code X4296Y Add…" at bounding box center [570, 99] width 538 height 45
click at [367, 85] on div "MLC Song Code" at bounding box center [342, 87] width 72 height 10
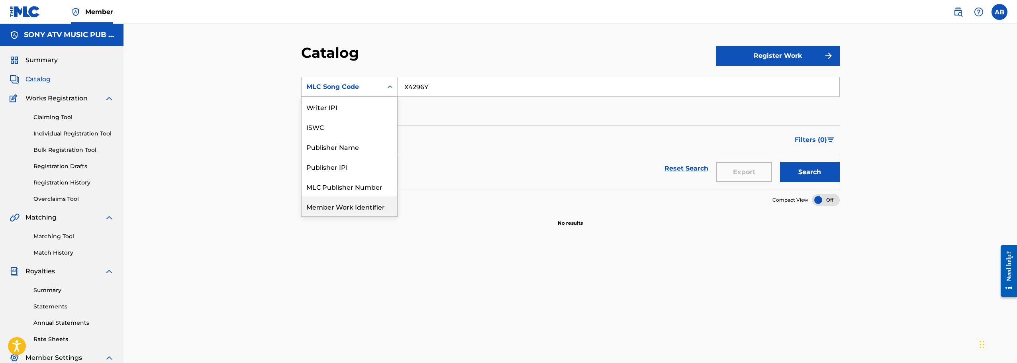
scroll to position [0, 0]
click at [345, 111] on div "Work Title" at bounding box center [349, 107] width 96 height 20
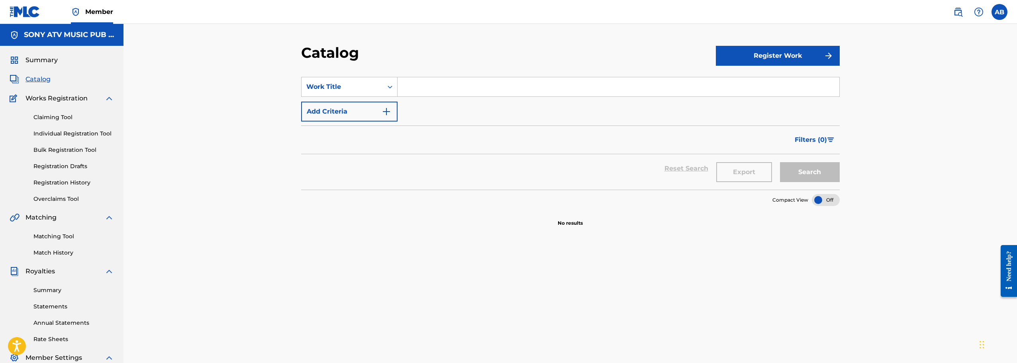
click at [455, 81] on input "Search Form" at bounding box center [618, 86] width 442 height 19
paste input "GIRLFRIEND"
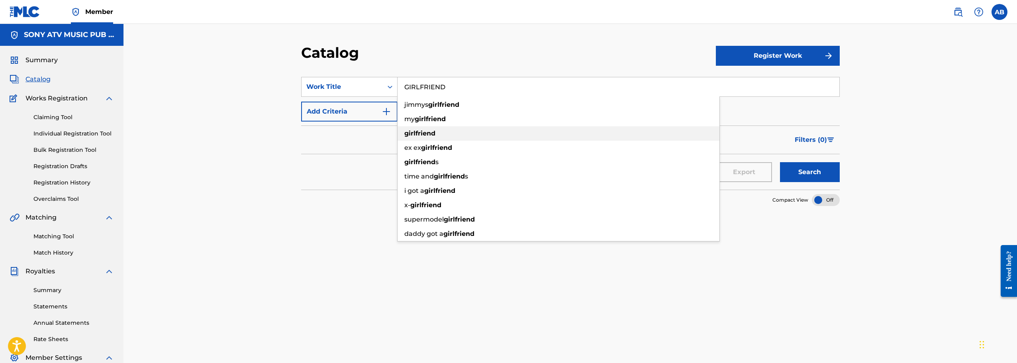
click at [435, 132] on div "girlfriend" at bounding box center [558, 133] width 322 height 14
type input "girlfriend"
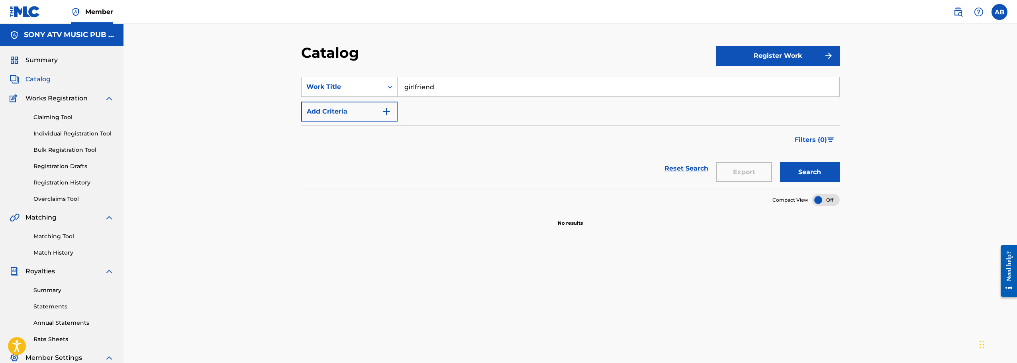
click at [813, 169] on button "Search" at bounding box center [810, 172] width 60 height 20
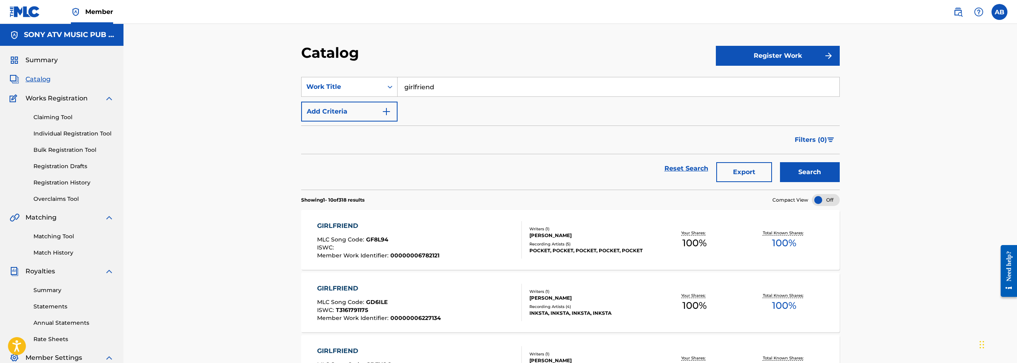
click at [374, 112] on button "Add Criteria" at bounding box center [349, 112] width 96 height 20
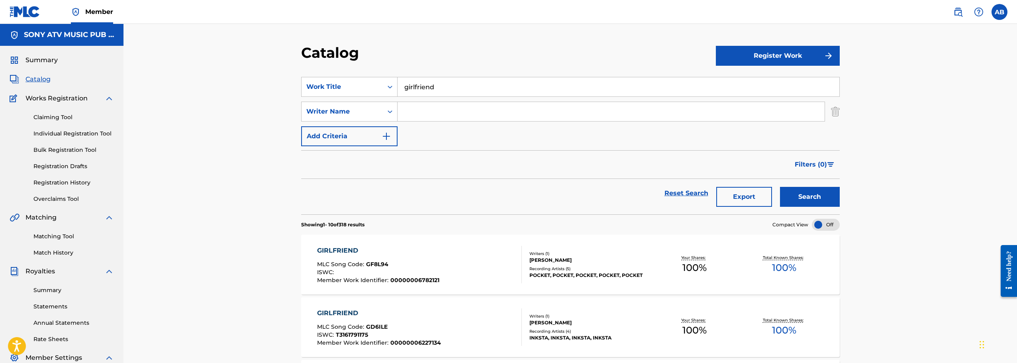
click at [409, 110] on input "Search Form" at bounding box center [610, 111] width 427 height 19
type input "samuels"
click at [780, 187] on button "Search" at bounding box center [810, 197] width 60 height 20
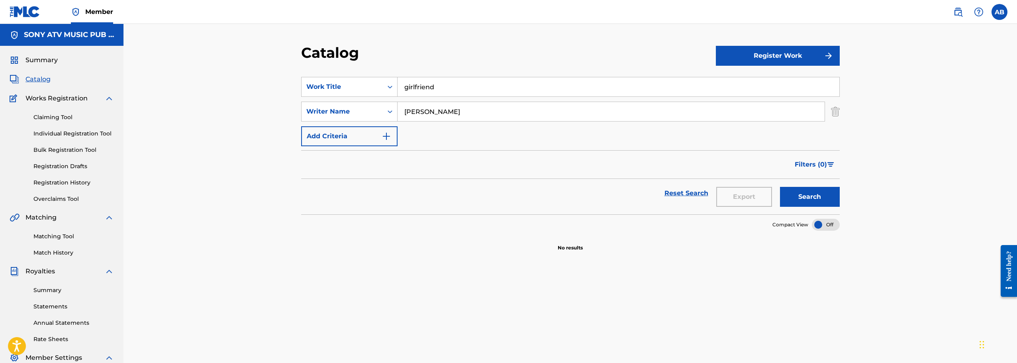
click at [450, 116] on input "samuels" at bounding box center [610, 111] width 427 height 19
paste input "Deterville"
type input "Deterville"
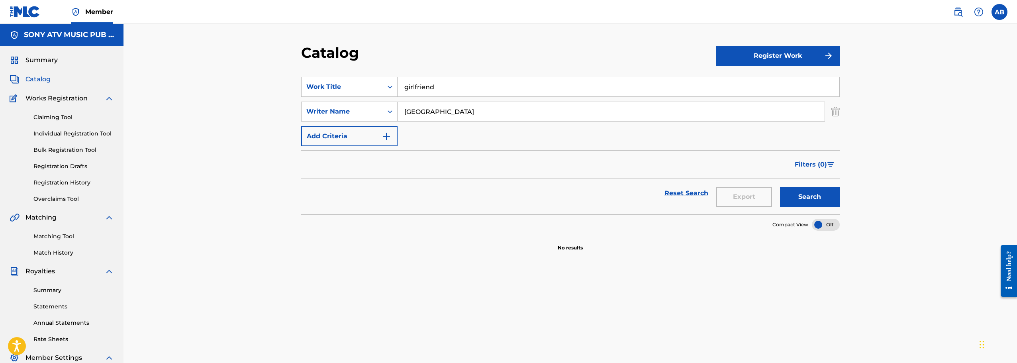
click at [780, 187] on button "Search" at bounding box center [810, 197] width 60 height 20
click at [449, 112] on input "Deterville" at bounding box center [610, 111] width 427 height 19
click at [956, 13] on img at bounding box center [958, 12] width 10 height 10
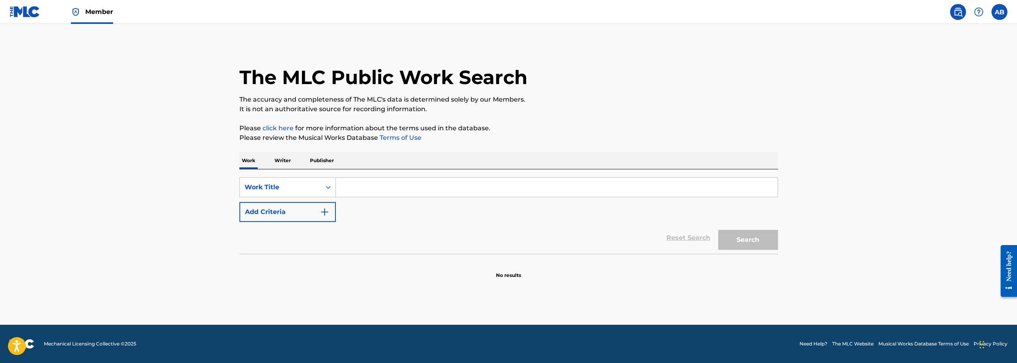
click at [143, 80] on main "The MLC Public Work Search The accuracy and completeness of The MLC's data is d…" at bounding box center [508, 174] width 1017 height 301
click at [327, 186] on icon "Search Form" at bounding box center [328, 187] width 8 height 8
click at [24, 11] on img at bounding box center [25, 12] width 31 height 12
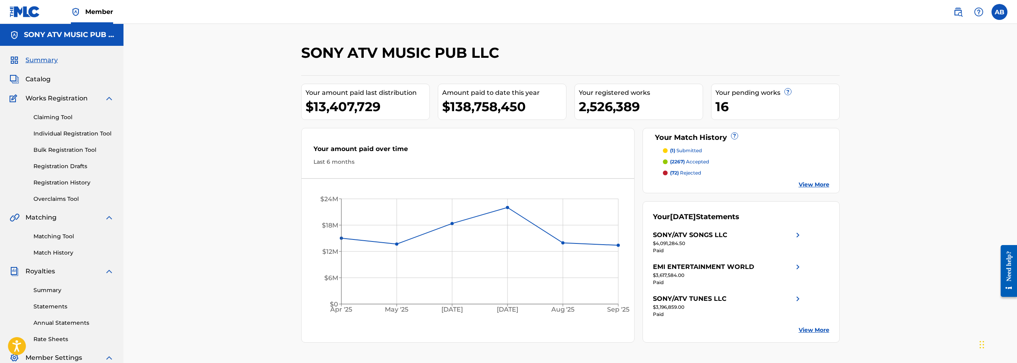
click at [959, 11] on img at bounding box center [958, 12] width 10 height 10
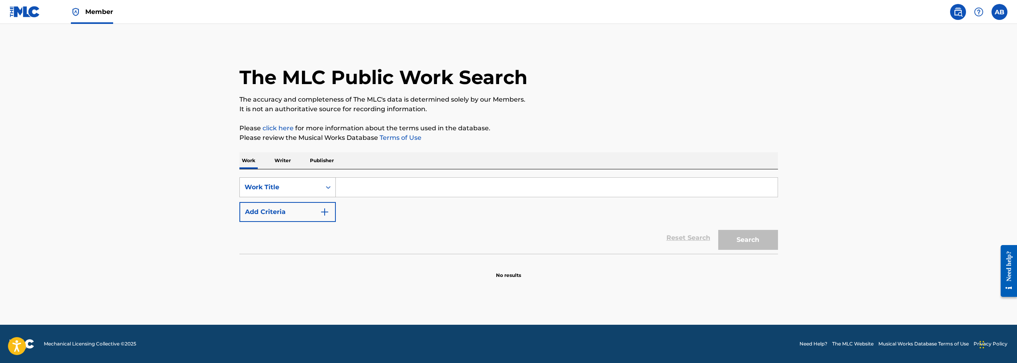
click at [327, 186] on icon "Search Form" at bounding box center [328, 187] width 8 height 8
click at [292, 211] on div "MLC Song Code" at bounding box center [288, 207] width 96 height 20
click at [368, 187] on input "Search Form" at bounding box center [557, 187] width 442 height 19
paste input "DA190R"
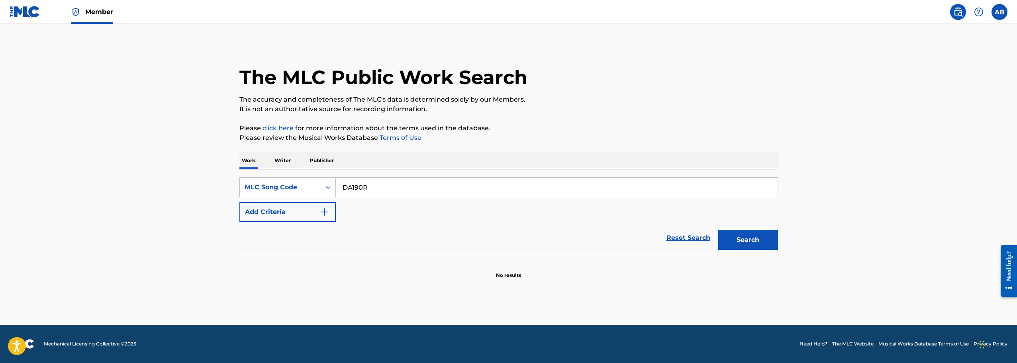
type input "DA190R"
click at [718, 230] on button "Search" at bounding box center [748, 240] width 60 height 20
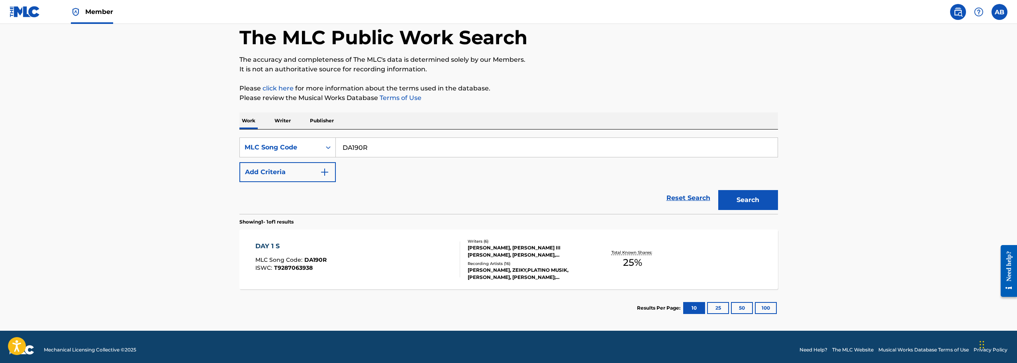
click at [397, 241] on div "DAY 1 S MLC Song Code : DA190R ISWC : T9287063938 Writers ( 6 ) CHRISTOPHER JON…" at bounding box center [508, 259] width 538 height 60
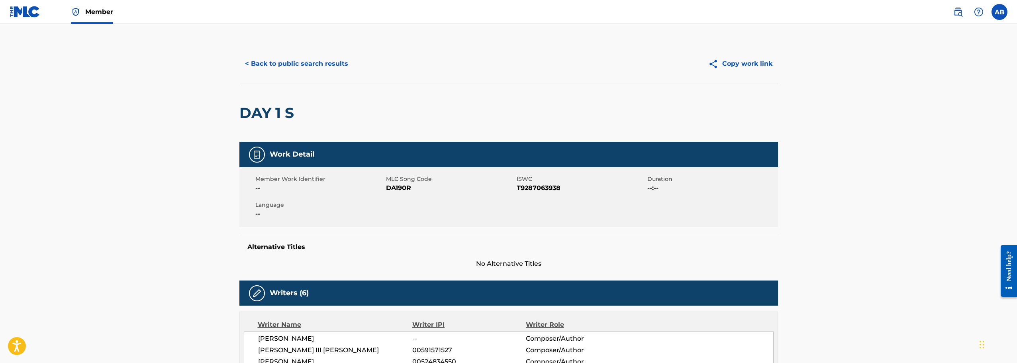
click at [954, 11] on img at bounding box center [958, 12] width 10 height 10
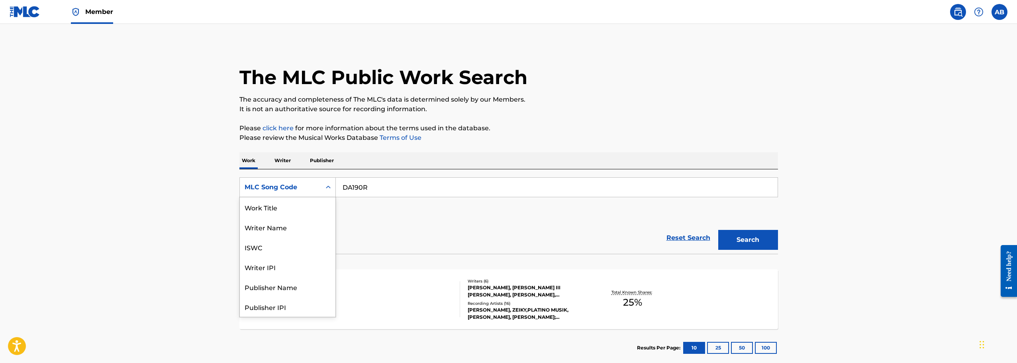
click at [331, 192] on div "Search Form" at bounding box center [328, 187] width 14 height 14
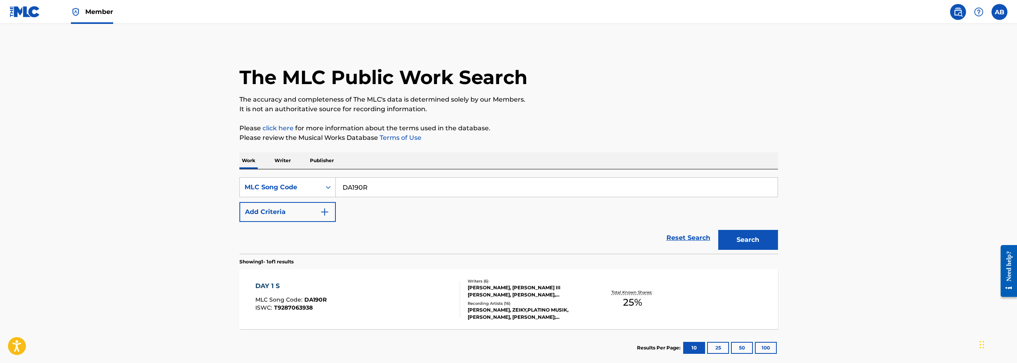
click at [24, 9] on img at bounding box center [25, 12] width 31 height 12
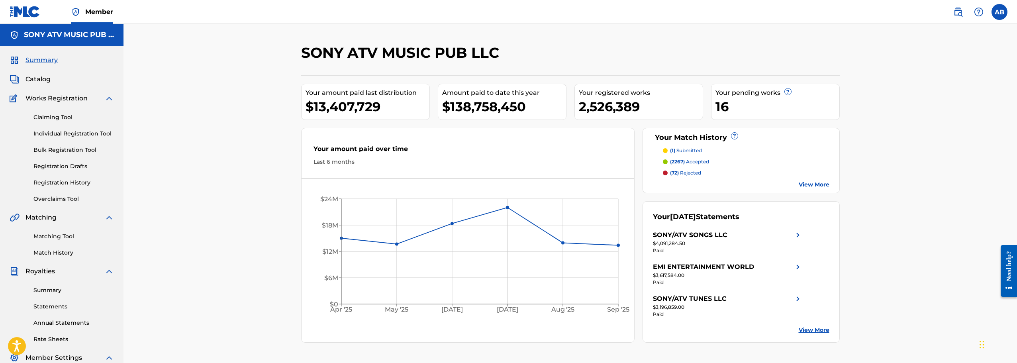
click at [33, 78] on span "Catalog" at bounding box center [37, 79] width 25 height 10
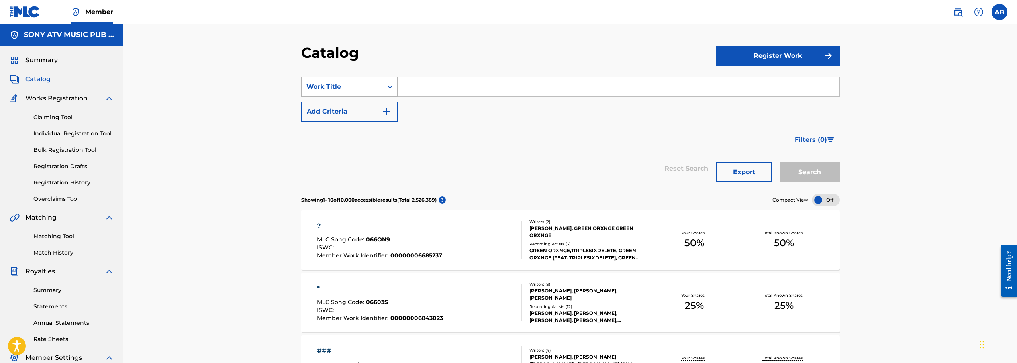
click at [366, 89] on div "Work Title" at bounding box center [342, 87] width 72 height 10
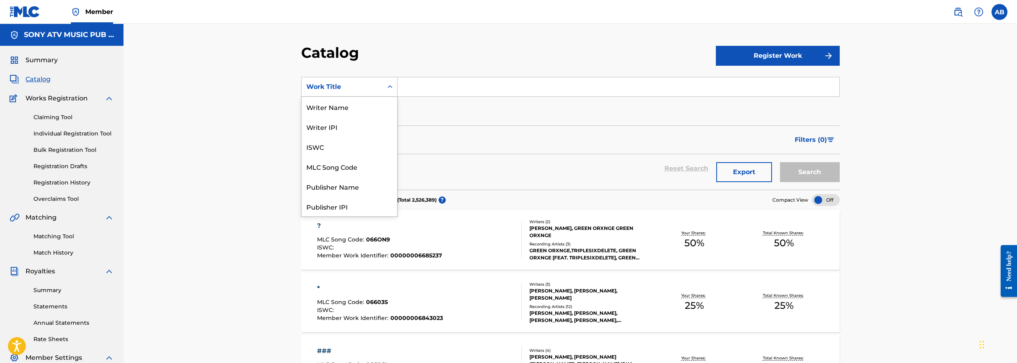
scroll to position [119, 0]
click at [332, 193] on div "ISRC" at bounding box center [349, 186] width 96 height 20
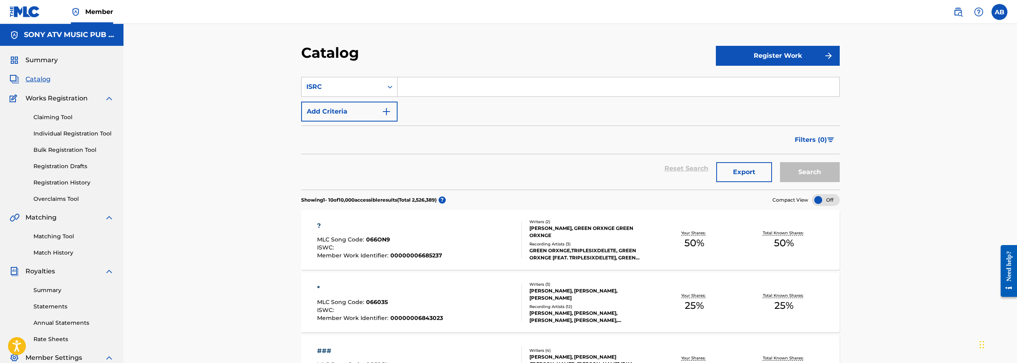
click at [440, 92] on input "Search Form" at bounding box center [618, 86] width 442 height 19
paste input "DA190R"
type input "DA190R"
click at [440, 92] on input "DA190R" at bounding box center [618, 86] width 442 height 19
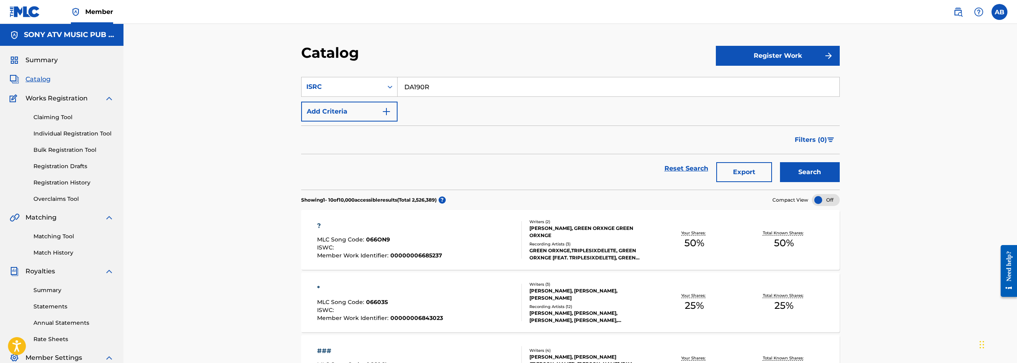
click at [440, 92] on input "DA190R" at bounding box center [618, 86] width 442 height 19
click at [425, 89] on input "Search Form" at bounding box center [618, 86] width 442 height 19
paste input "USBAE3366507"
type input "USBAE3366507"
click at [780, 162] on button "Search" at bounding box center [810, 172] width 60 height 20
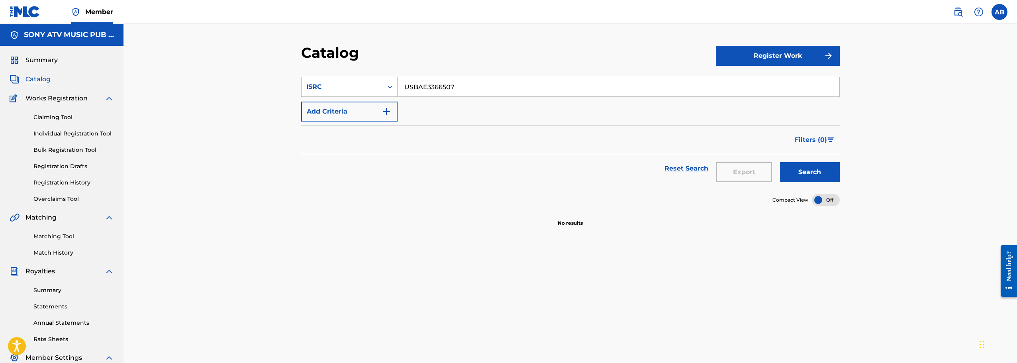
click at [459, 85] on input "USBAE3366507" at bounding box center [618, 86] width 442 height 19
click at [419, 84] on input "Search Form" at bounding box center [618, 86] width 442 height 19
paste input "QZNB82088089"
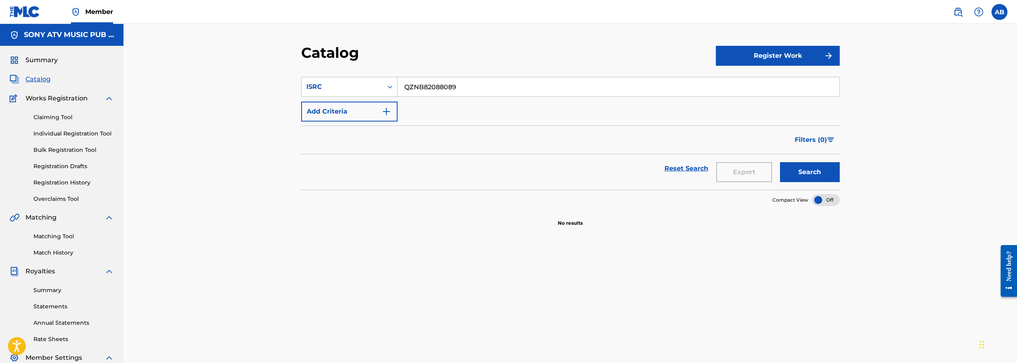
type input "QZNB82088089"
click at [780, 162] on button "Search" at bounding box center [810, 172] width 60 height 20
click at [423, 80] on input "QZNB82088089" at bounding box center [618, 86] width 442 height 19
click at [426, 90] on input "Search Form" at bounding box center [618, 86] width 442 height 19
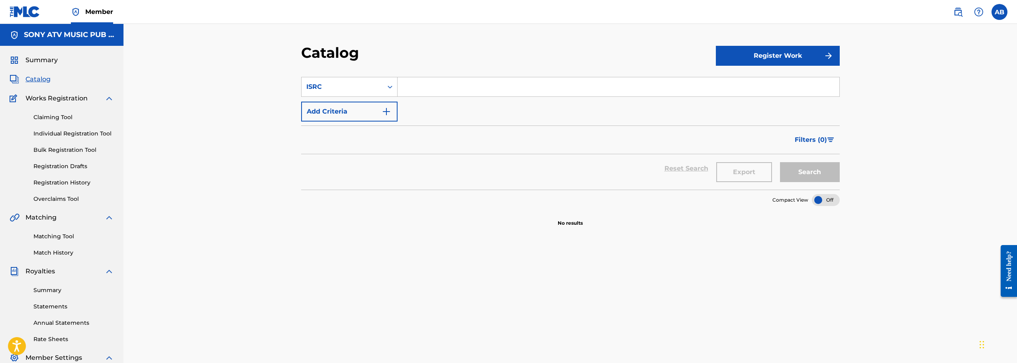
paste input "SE5751837897"
type input "SE5751837897"
click at [780, 162] on button "Search" at bounding box center [810, 172] width 60 height 20
click at [432, 82] on input "SE5751837897" at bounding box center [618, 86] width 442 height 19
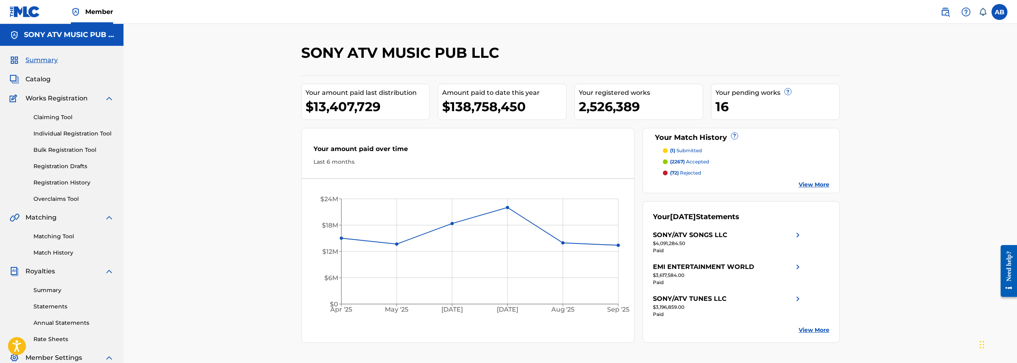
click at [26, 80] on span "Catalog" at bounding box center [37, 79] width 25 height 10
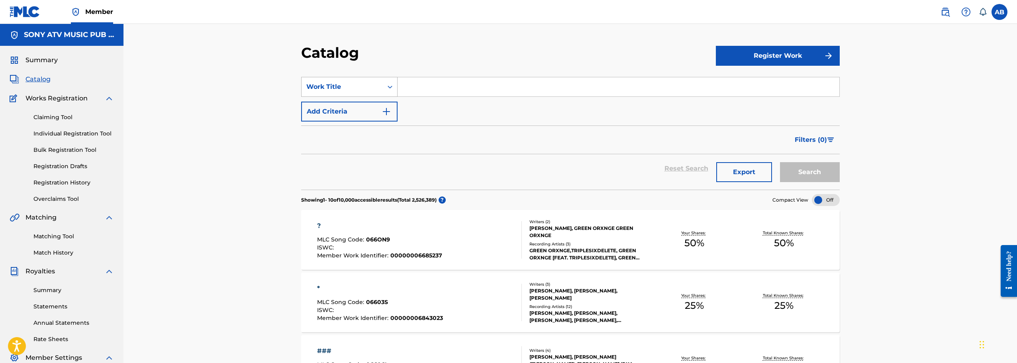
click at [339, 87] on div "Work Title" at bounding box center [342, 87] width 72 height 10
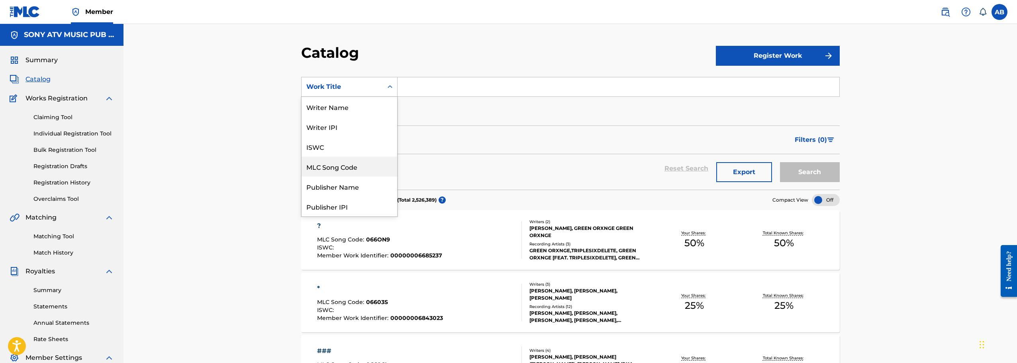
click at [358, 169] on div "MLC Song Code" at bounding box center [349, 167] width 96 height 20
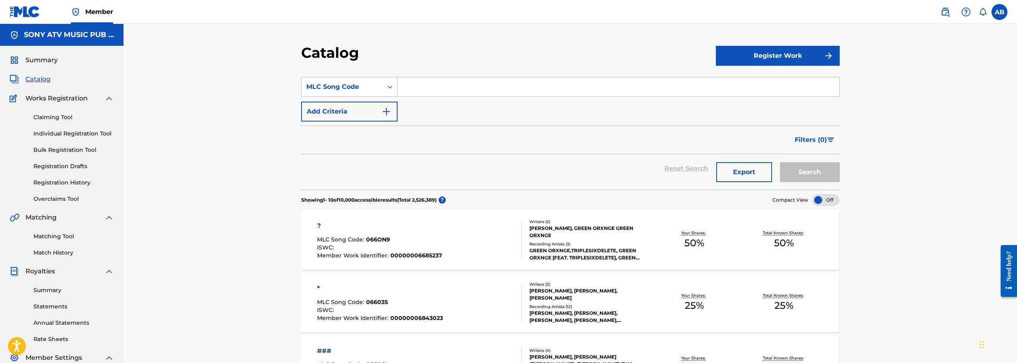
click at [437, 92] on input "Search Form" at bounding box center [618, 86] width 442 height 19
paste input "G72738"
click at [780, 162] on button "Search" at bounding box center [810, 172] width 60 height 20
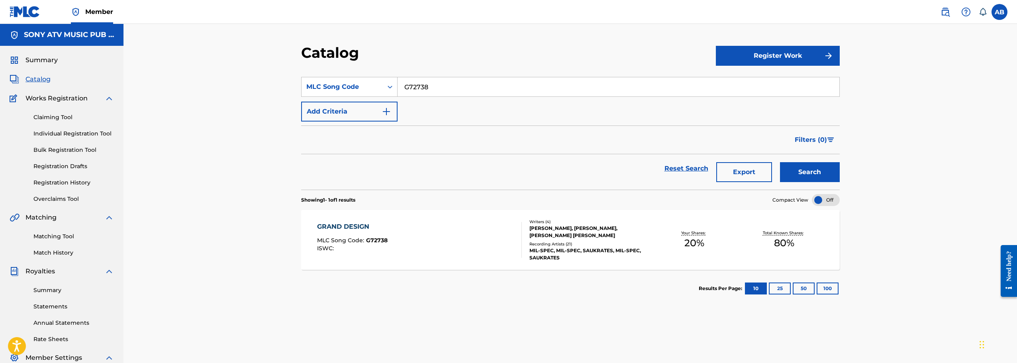
click at [441, 85] on input "G72738" at bounding box center [618, 86] width 442 height 19
paste input "DA190R"
type input "DA190R"
click at [780, 162] on button "Search" at bounding box center [810, 172] width 60 height 20
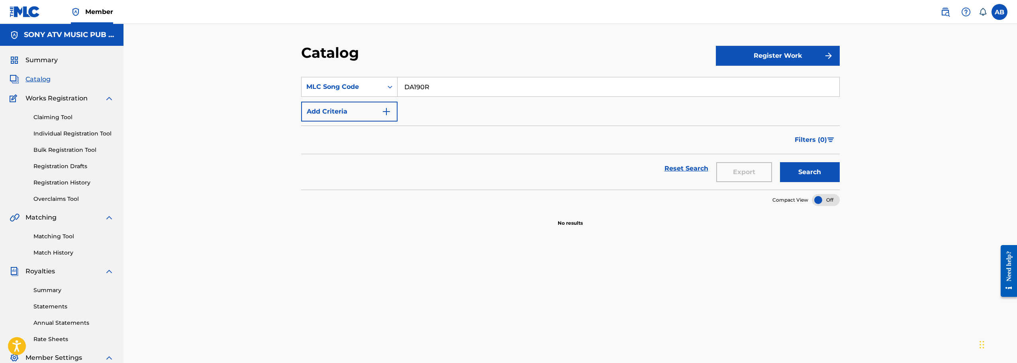
click at [945, 13] on img at bounding box center [945, 12] width 10 height 10
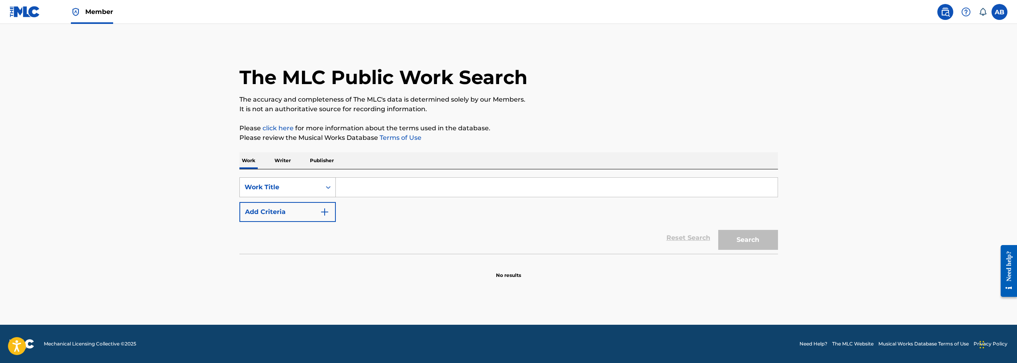
click at [318, 189] on div "Work Title" at bounding box center [280, 187] width 81 height 15
click at [297, 205] on div "MLC Song Code" at bounding box center [288, 207] width 96 height 20
click at [361, 190] on input "Search Form" at bounding box center [557, 187] width 442 height 19
paste input "DA190R"
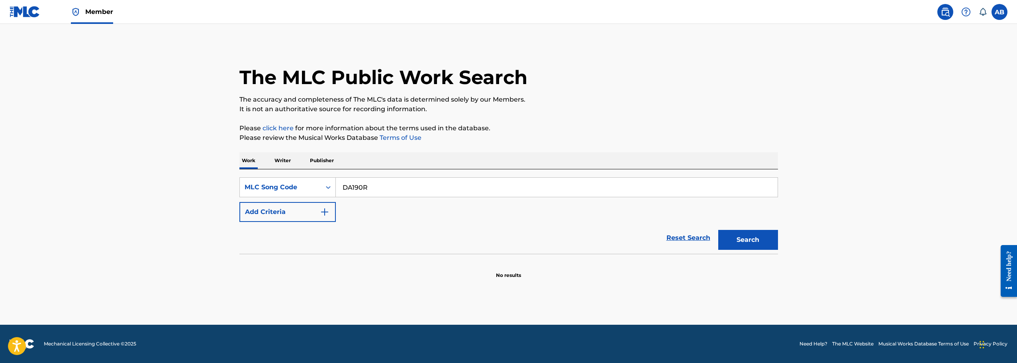
type input "DA190R"
click at [718, 230] on button "Search" at bounding box center [748, 240] width 60 height 20
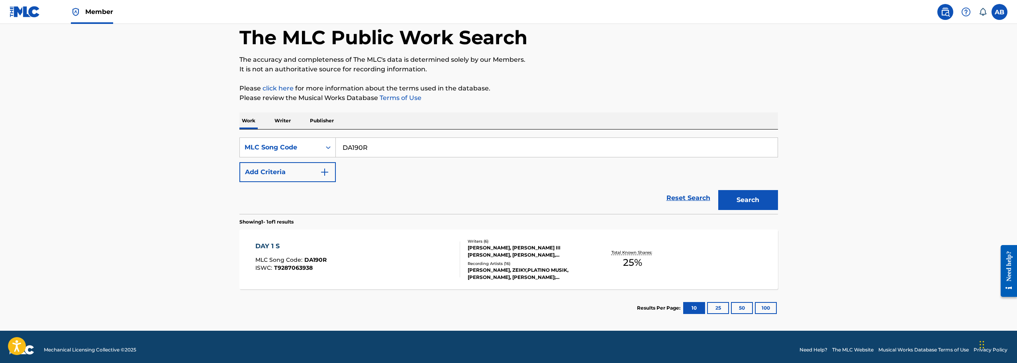
click at [34, 12] on img at bounding box center [25, 12] width 31 height 12
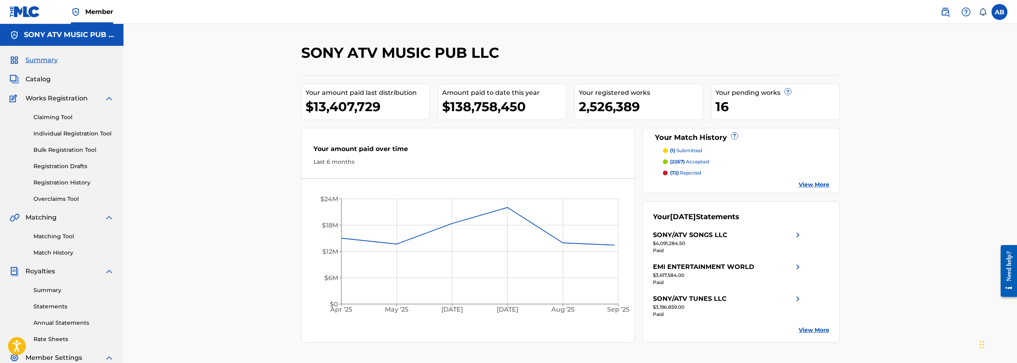
click at [47, 78] on span "Catalog" at bounding box center [37, 79] width 25 height 10
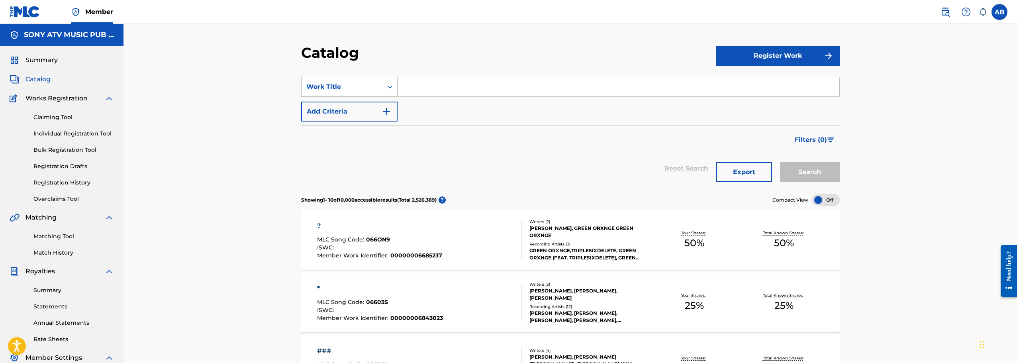
click at [378, 87] on div "Work Title" at bounding box center [342, 87] width 72 height 10
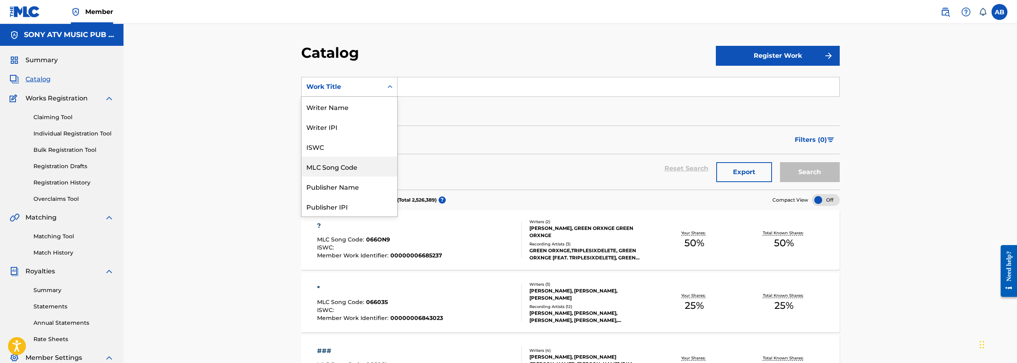
click at [344, 170] on div "MLC Song Code" at bounding box center [349, 167] width 96 height 20
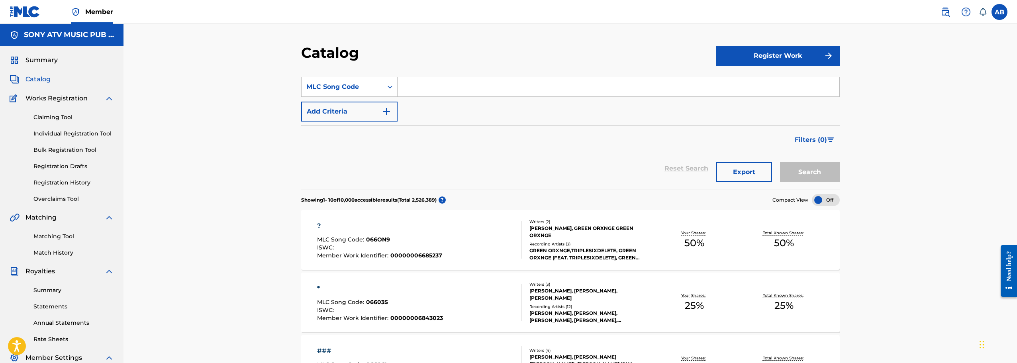
click at [421, 89] on input "Search Form" at bounding box center [618, 86] width 442 height 19
paste input "FI8GDR"
click at [780, 162] on button "Search" at bounding box center [810, 172] width 60 height 20
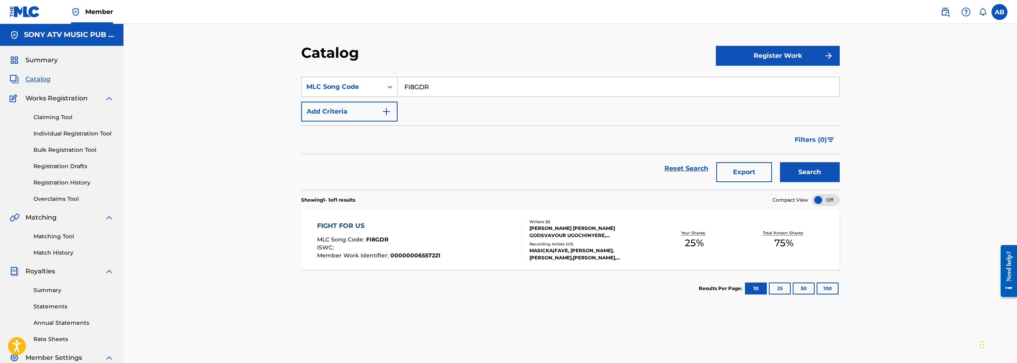
click at [483, 87] on input "FI8GDR" at bounding box center [618, 86] width 442 height 19
paste input "HQ5HAY"
type input "HQ5HAY"
click at [780, 162] on button "Search" at bounding box center [810, 172] width 60 height 20
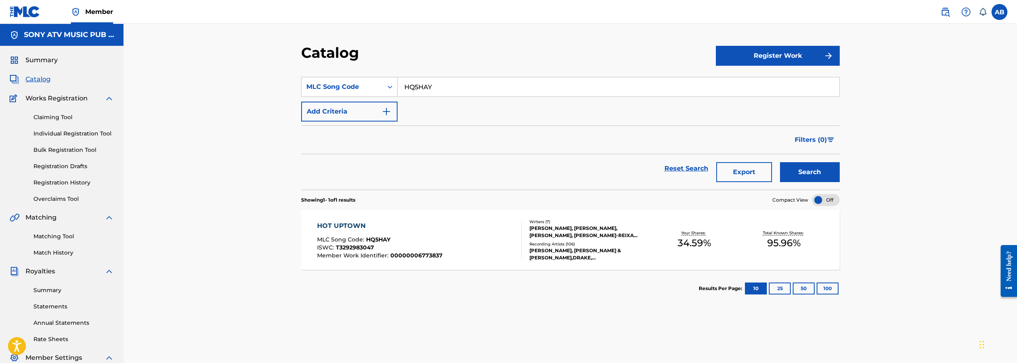
click at [487, 239] on div "HOT UPTOWN MLC Song Code : HQ5HAY ISWC : T3292983047 Member Work Identifier : 0…" at bounding box center [419, 239] width 205 height 37
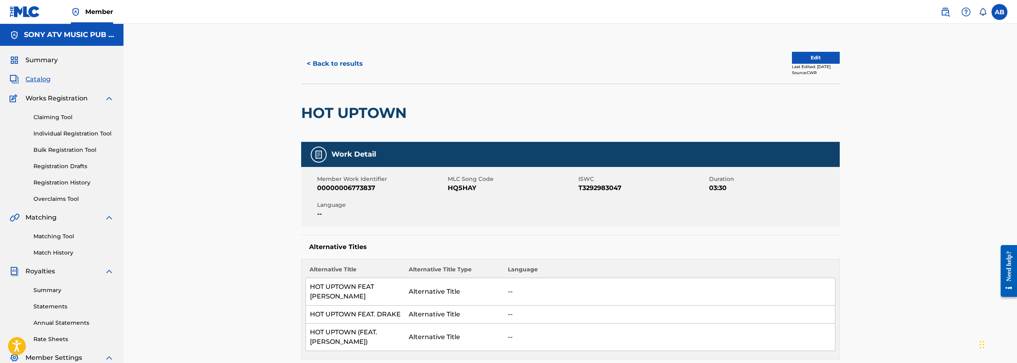
click at [329, 62] on button "< Back to results" at bounding box center [334, 64] width 67 height 20
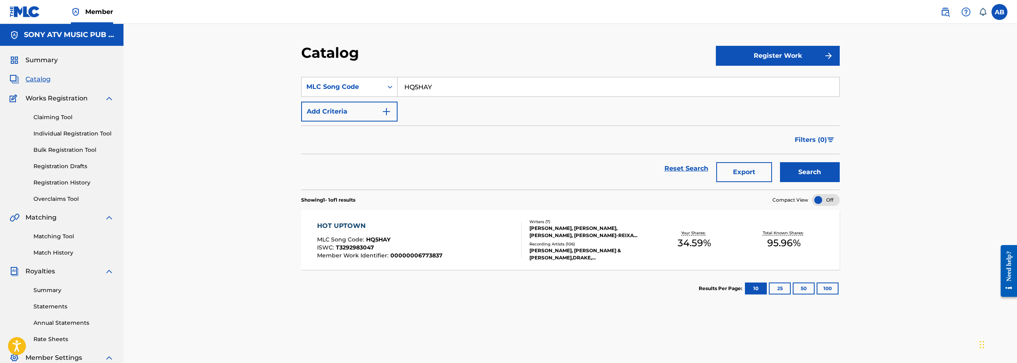
click at [447, 93] on input "HQ5HAY" at bounding box center [618, 86] width 442 height 19
click at [447, 92] on input "HQ5HAY" at bounding box center [618, 86] width 442 height 19
paste input "GVCN2J"
type input "GVCN2J"
click at [780, 162] on button "Search" at bounding box center [810, 172] width 60 height 20
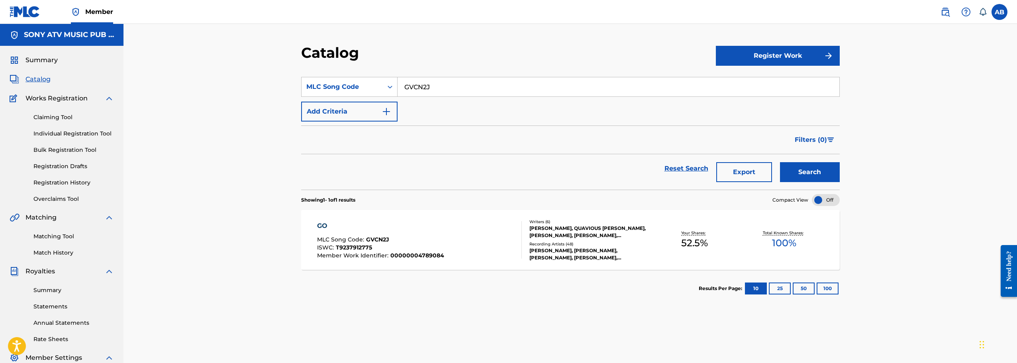
click at [946, 12] on img at bounding box center [945, 12] width 10 height 10
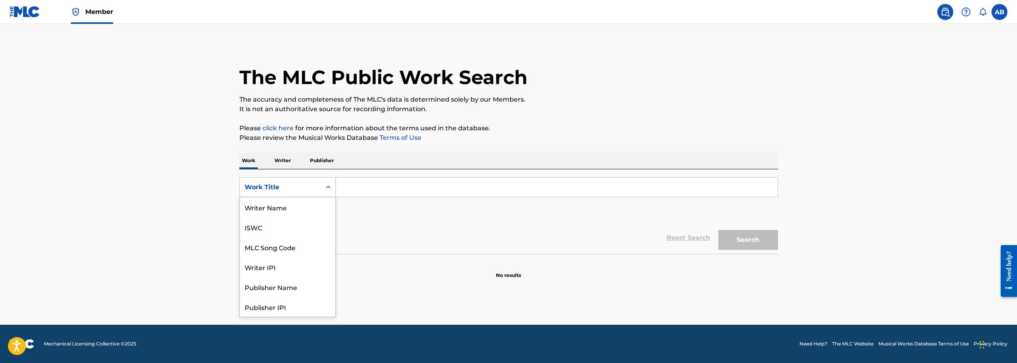
click at [326, 188] on icon "Search Form" at bounding box center [328, 187] width 8 height 8
click at [25, 8] on img at bounding box center [25, 12] width 31 height 12
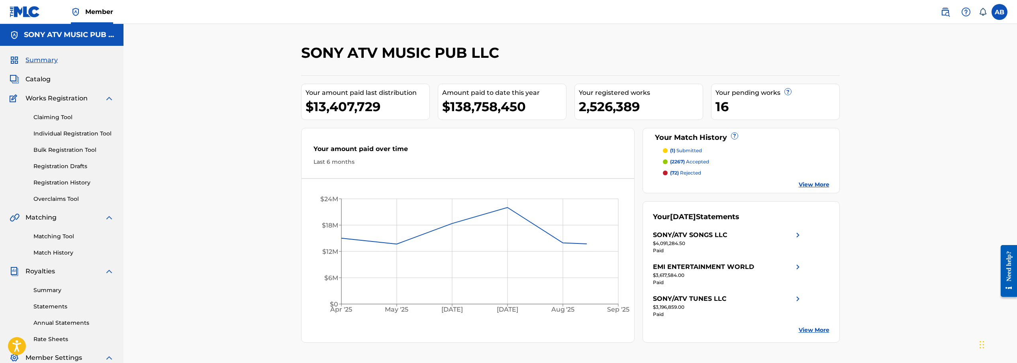
click at [41, 82] on span "Catalog" at bounding box center [37, 79] width 25 height 10
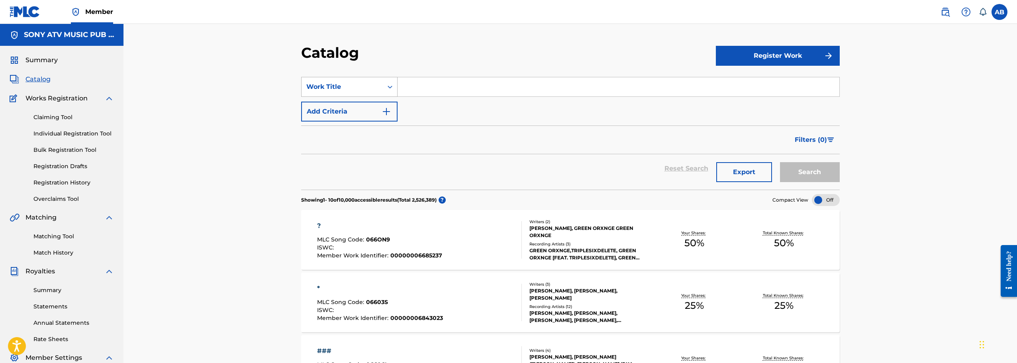
click at [390, 88] on icon "Search Form" at bounding box center [390, 87] width 8 height 8
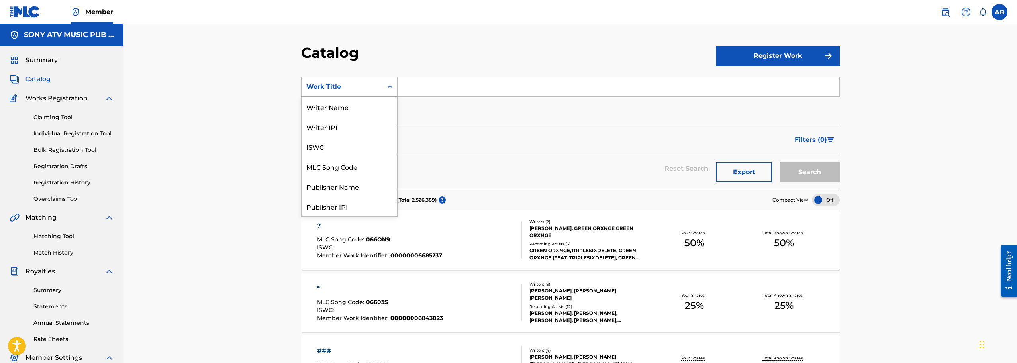
scroll to position [119, 0]
click at [320, 181] on div "ISRC" at bounding box center [349, 186] width 96 height 20
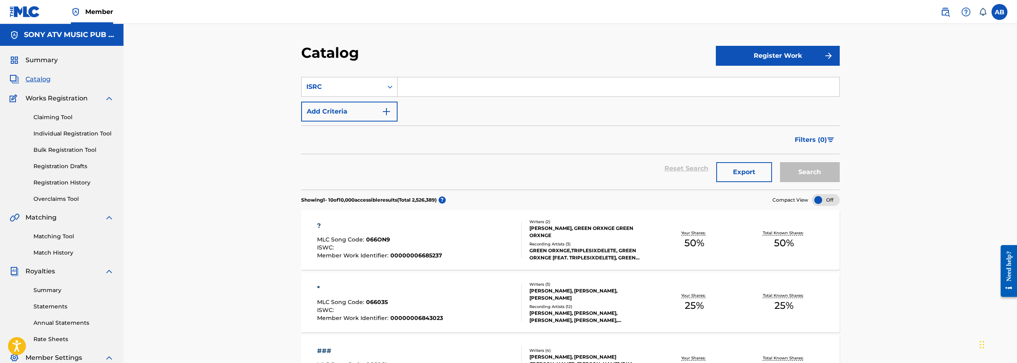
click at [419, 86] on input "Search Form" at bounding box center [618, 86] width 442 height 19
paste input "SE5751837897"
type input "SE5751837897"
click at [780, 162] on button "Search" at bounding box center [810, 172] width 60 height 20
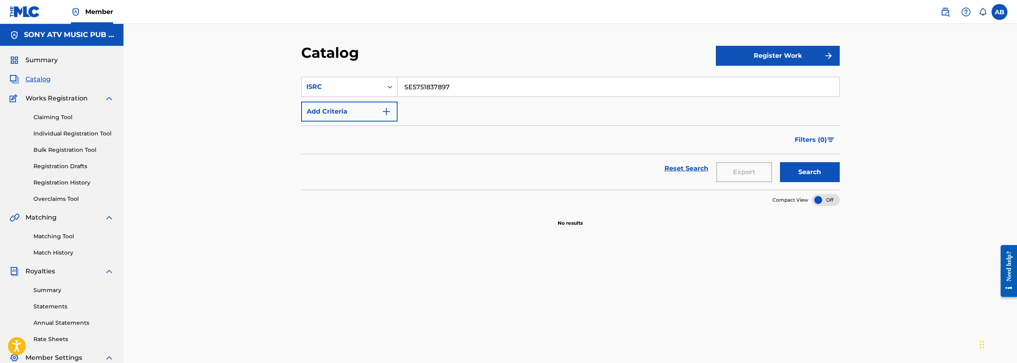
click at [419, 86] on input "SE5751837897" at bounding box center [618, 86] width 442 height 19
paste input "QZNB82088089"
click at [780, 162] on button "Search" at bounding box center [810, 172] width 60 height 20
click at [462, 86] on input "QZNB82088089" at bounding box center [618, 86] width 442 height 19
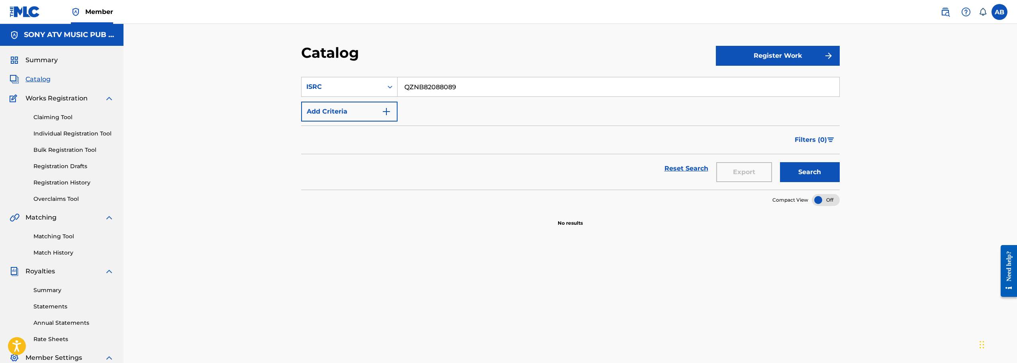
click at [462, 86] on input "QZNB82088089" at bounding box center [618, 86] width 442 height 19
paste input "CACWV2433706"
type input "CACWV2433706"
click at [780, 162] on button "Search" at bounding box center [810, 172] width 60 height 20
click at [368, 82] on div "ISRC" at bounding box center [342, 87] width 72 height 10
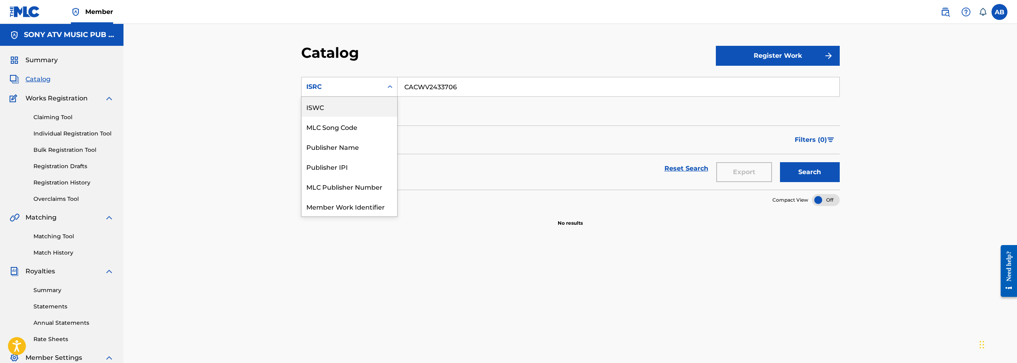
scroll to position [0, 0]
click at [349, 192] on div "MLC Song Code" at bounding box center [349, 186] width 96 height 20
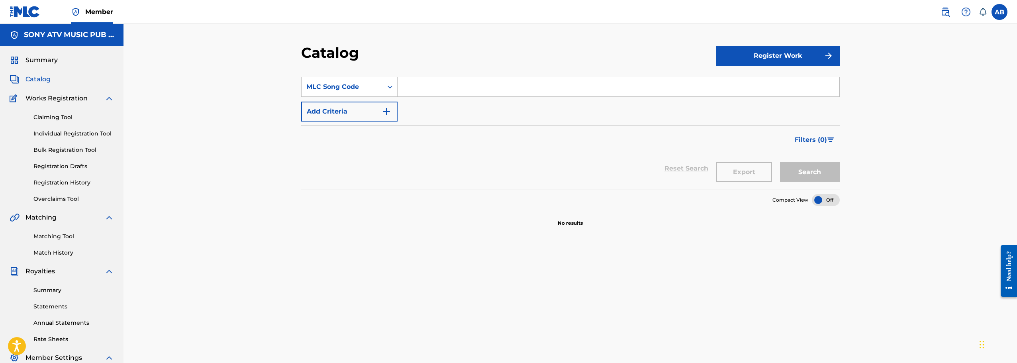
click at [450, 87] on input "Search Form" at bounding box center [618, 86] width 442 height 19
paste input "AE25XO"
type input "AE25XO"
click at [780, 162] on button "Search" at bounding box center [810, 172] width 60 height 20
